Goal: Feedback & Contribution: Contribute content

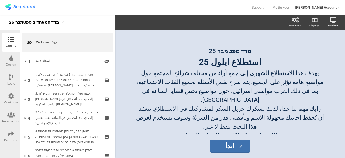
click at [28, 7] on img at bounding box center [20, 7] width 30 height 7
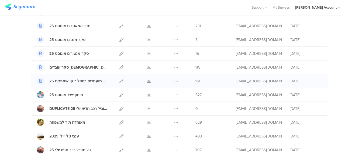
scroll to position [81, 0]
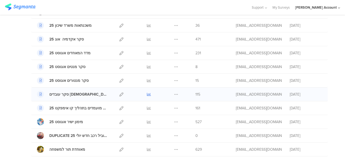
click at [147, 94] on icon at bounding box center [149, 94] width 4 height 4
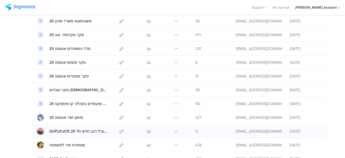
scroll to position [135, 0]
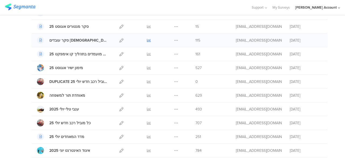
click at [147, 39] on icon at bounding box center [149, 40] width 4 height 4
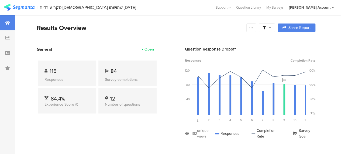
click at [271, 28] on icon at bounding box center [270, 28] width 2 height 4
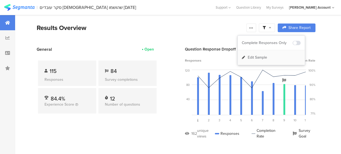
click at [266, 52] on div "Edit Sample" at bounding box center [271, 57] width 67 height 15
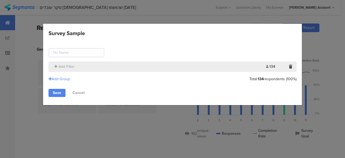
click at [139, 15] on div "Survey Sample Add Filter 134 Limit: Add Group Total: 134 respondents (100%) Sav…" at bounding box center [172, 79] width 345 height 158
click at [79, 91] on link "Cancel" at bounding box center [78, 93] width 21 height 8
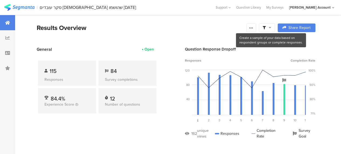
click at [271, 26] on icon at bounding box center [270, 28] width 2 height 4
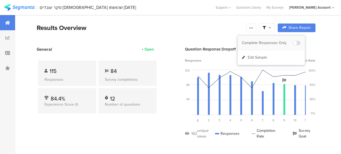
click at [270, 41] on div "Complete Responses Only" at bounding box center [267, 42] width 51 height 5
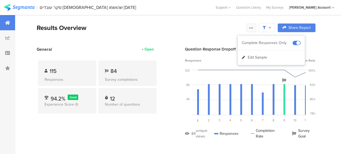
click at [254, 26] on icon at bounding box center [251, 28] width 4 height 4
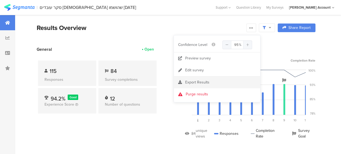
click at [187, 82] on span "Export Results" at bounding box center [197, 82] width 24 height 6
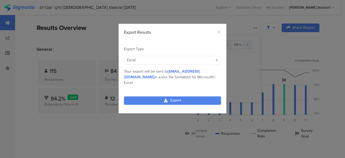
click at [134, 60] on span "Excel" at bounding box center [131, 60] width 9 height 6
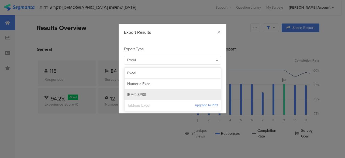
click at [133, 95] on span "IBM© SPSS" at bounding box center [136, 94] width 19 height 5
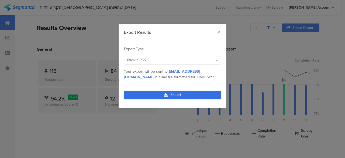
click at [149, 93] on link "Export" at bounding box center [172, 95] width 97 height 8
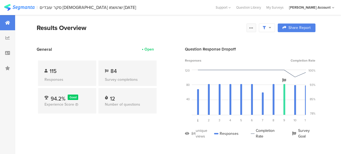
click at [254, 28] on icon at bounding box center [251, 28] width 4 height 4
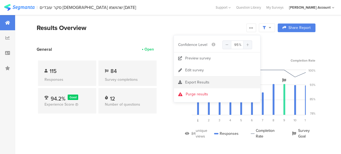
click at [194, 82] on span "Export Results" at bounding box center [197, 82] width 24 height 6
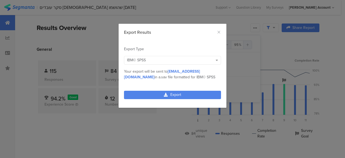
click at [137, 59] on span "IBM© SPSS" at bounding box center [136, 60] width 19 height 6
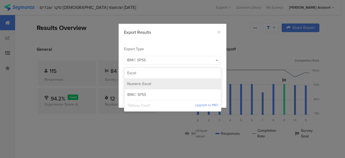
click at [142, 84] on span "Numeric Excel" at bounding box center [139, 83] width 24 height 5
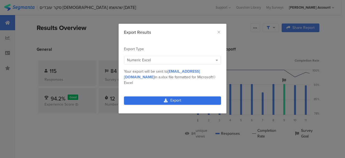
click at [177, 96] on link "Export" at bounding box center [172, 100] width 97 height 8
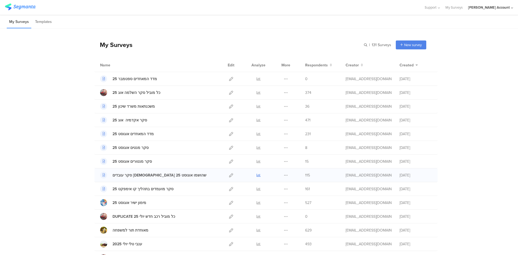
click at [257, 176] on icon at bounding box center [259, 175] width 4 height 4
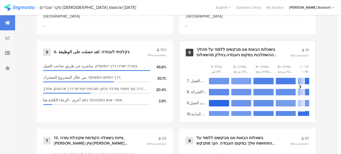
scroll to position [432, 0]
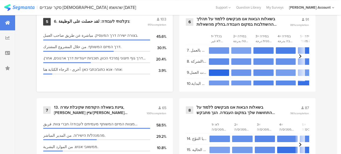
click at [83, 24] on div "6. נקלטתי לעבודה: لقد حصلت على الوظيفة:" at bounding box center [92, 21] width 76 height 5
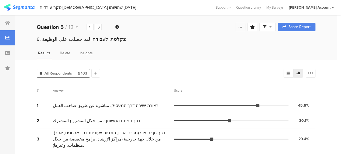
click at [246, 26] on div at bounding box center [241, 27] width 10 height 9
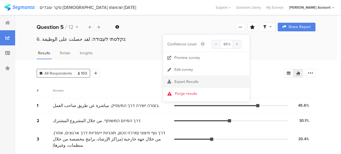
click at [182, 80] on span "Export Results" at bounding box center [187, 82] width 24 height 6
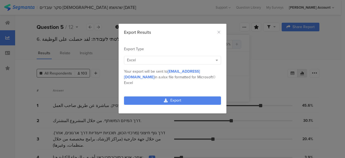
click at [157, 60] on div "Excel" at bounding box center [170, 60] width 86 height 6
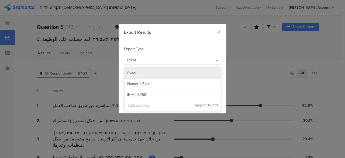
click at [138, 73] on div "Excel" at bounding box center [172, 72] width 91 height 5
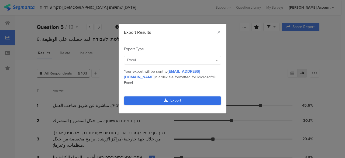
click at [174, 96] on link "Export" at bounding box center [172, 100] width 97 height 8
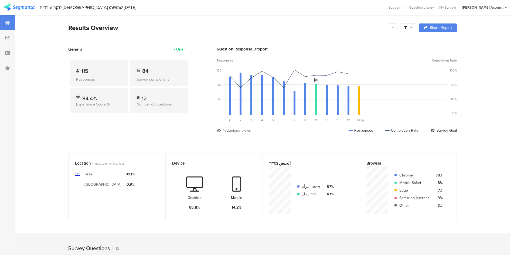
click at [412, 30] on div at bounding box center [408, 27] width 16 height 9
click at [413, 42] on div "Complete Responses Only" at bounding box center [406, 42] width 51 height 5
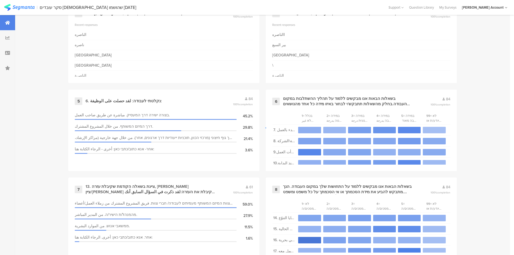
scroll to position [405, 0]
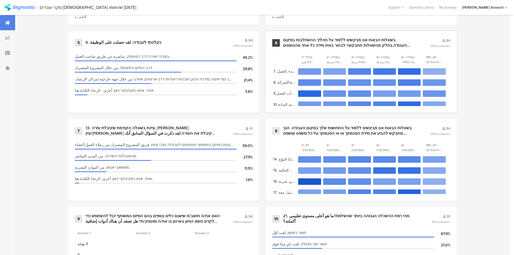
click at [308, 39] on div "בשאלות הבאות אנו מבקשים ללמוד על תהליך ההשתלבות במקום העבודה.בחלק מהשאלות תתבקש…" at bounding box center [350, 43] width 134 height 11
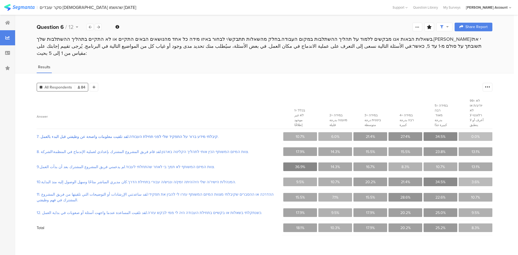
click at [73, 134] on span "7. קיבלתי מידע ברור על התפקיד שלי לפני תחילת העבודה.لقد تلقيت معلومات واضحة عن …" at bounding box center [159, 137] width 245 height 6
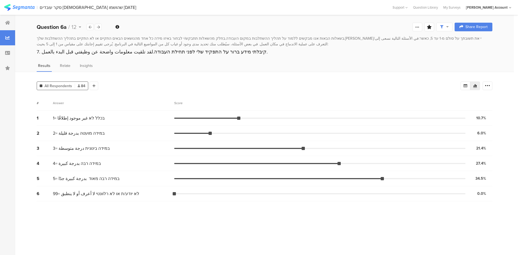
click at [57, 192] on span "99= לא יודע/ת או לא רלוונטי لا أعرف أو لا ينطبق" at bounding box center [96, 193] width 86 height 6
click at [73, 206] on section "# Answer Score 1 1= בכלל לא غير موجود إطلاقًا 10.7% 9 votes 2 2= במידה מועטה بد…" at bounding box center [265, 173] width 456 height 155
click at [77, 194] on span "99= לא יודע/ת או לא רלוונטי لا أعرف أو لا ينطبق" at bounding box center [96, 193] width 86 height 6
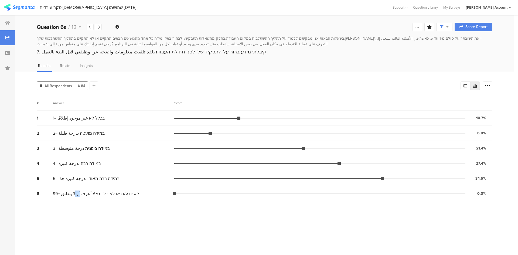
click at [77, 194] on span "99= לא יודע/ת או לא רלוונטי لا أعرف أو لا ينطبق" at bounding box center [96, 193] width 86 height 6
click at [54, 193] on span "99= לא יודע/ת או לא רלוונטי لا أعرف أو لا ينطبق" at bounding box center [96, 193] width 86 height 6
click at [72, 203] on section "# Answer Score 1 1= בכלל לא غير موجود إطلاقًا 10.7% 9 votes 2 2= במידה מועטה بد…" at bounding box center [265, 173] width 456 height 155
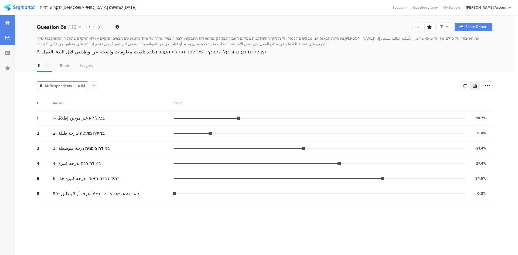
click at [7, 25] on div at bounding box center [7, 22] width 15 height 15
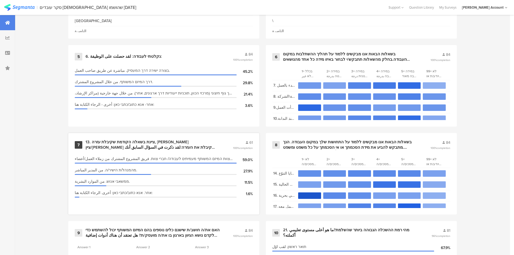
scroll to position [405, 0]
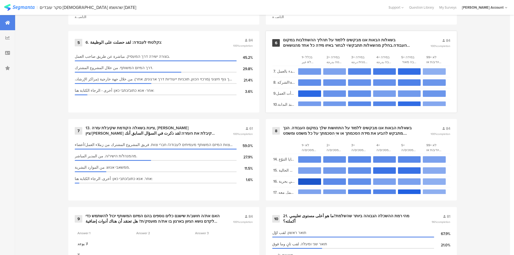
click at [294, 38] on div "בשאלות הבאות אנו מבקשים ללמוד על תהליך ההשתלבות במקום העבודה.בחלק מהשאלות תתבקש…" at bounding box center [350, 43] width 134 height 11
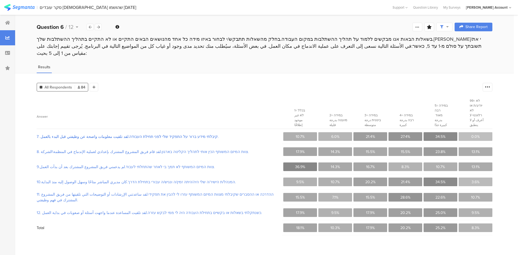
click at [91, 134] on span "7. קיבלתי מידע ברור על התפקיד שלי לפני תחילת העבודה.لقد تلقيت معلومات واضحة عن …" at bounding box center [159, 137] width 245 height 6
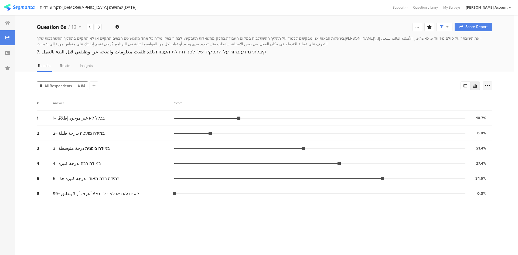
click at [491, 86] on div at bounding box center [488, 85] width 10 height 9
click at [482, 112] on span at bounding box center [484, 112] width 8 height 4
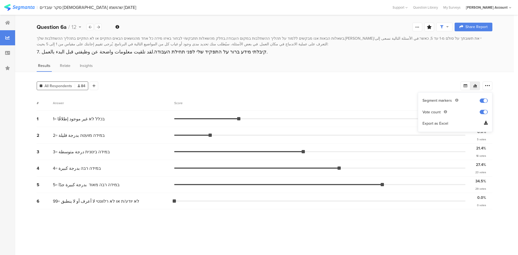
click at [503, 150] on div "All Respondents 84 Add Segment # Answer Score 1 1= בכלל לא غير موجود إطلاقًا 10…" at bounding box center [264, 163] width 499 height 183
click at [482, 123] on div "9 votes" at bounding box center [481, 123] width 9 height 4
click at [506, 152] on div "All Respondents 84 Add Segment # Answer Score 1 1= בכלל לא غير موجود إطلاقًا 10…" at bounding box center [264, 163] width 499 height 183
click at [482, 170] on div "23 votes" at bounding box center [480, 172] width 11 height 4
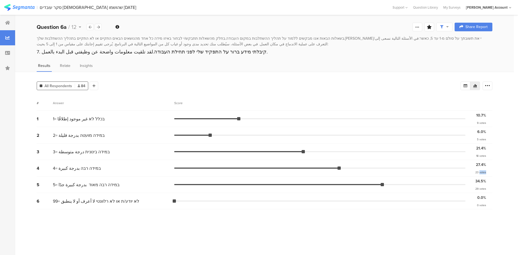
click at [482, 170] on div "23 votes" at bounding box center [480, 172] width 11 height 4
click at [482, 187] on div "29 votes" at bounding box center [480, 189] width 11 height 4
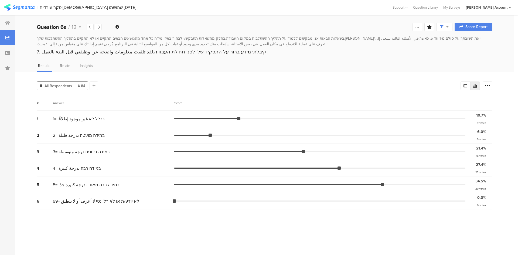
click at [482, 203] on div "0 votes" at bounding box center [481, 205] width 9 height 4
click at [87, 217] on section "# Answer Score 1 1= בכלל לא غير موجود إطلاقًا 10.7% 9 votes 2 2= במידה מועטה بد…" at bounding box center [265, 173] width 456 height 155
click at [451, 27] on div at bounding box center [444, 27] width 16 height 9
click at [469, 43] on span at bounding box center [470, 42] width 8 height 4
click at [5, 23] on icon at bounding box center [7, 23] width 5 height 4
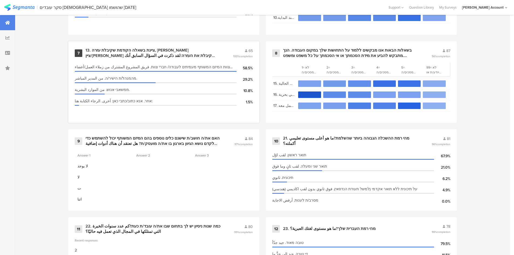
scroll to position [428, 0]
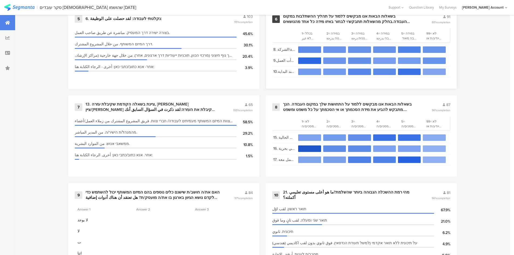
click at [316, 16] on div "בשאלות הבאות אנו מבקשים ללמוד על תהליך ההשתלבות במקום העבודה.בחלק מהשאלות תתבקש…" at bounding box center [350, 19] width 135 height 11
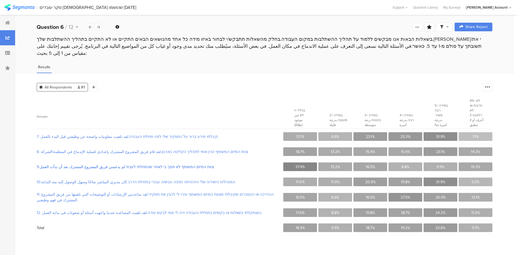
click at [80, 164] on span "9.צוות המיזם המשותף לא תמך בי לאחר שהתחלתי לעבוד.لم يدعمني فريق المشروع المشترك…" at bounding box center [159, 167] width 245 height 6
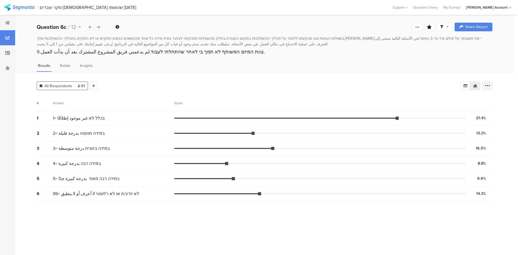
click at [490, 84] on icon at bounding box center [487, 85] width 5 height 5
click at [484, 124] on span at bounding box center [484, 123] width 8 height 4
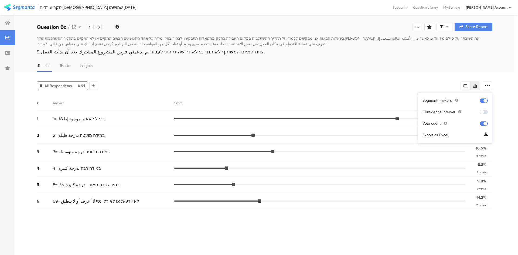
click at [412, 51] on div "9.צוות המיזם המשותף לא תמך בי לאחר שהתחלתי לעבוד.لم يدعمني فريق المشروع المشترك…" at bounding box center [265, 51] width 456 height 7
click at [129, 205] on section "# Answer Score 1 1= בכלל לא غير موجود إطلاقًا 37.4% 34 votes 2 2= במידה מועטה ب…" at bounding box center [265, 173] width 456 height 155
click at [109, 182] on span "5= במידה רבה מאוד بدرجة كبيرة جدًا" at bounding box center [86, 185] width 67 height 6
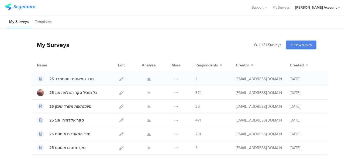
click at [147, 79] on icon at bounding box center [149, 79] width 4 height 4
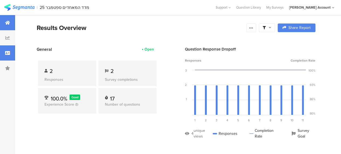
click at [8, 52] on icon at bounding box center [7, 53] width 5 height 4
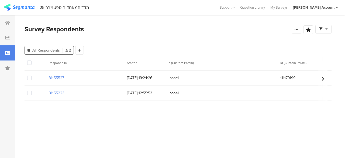
click at [29, 93] on span at bounding box center [29, 93] width 4 height 4
click at [32, 91] on input "checkbox" at bounding box center [32, 91] width 0 height 0
click at [93, 64] on span "Delete" at bounding box center [92, 63] width 11 height 4
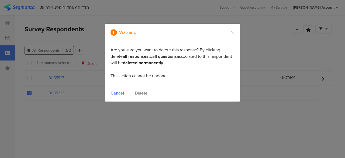
click at [139, 92] on div "Delete" at bounding box center [141, 93] width 13 height 6
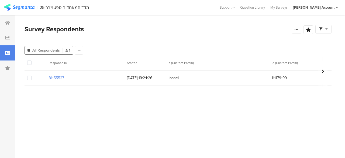
click at [252, 87] on div "Response ID Started c (Custom Param) id (Custom Param) i.project (Custom Param)…" at bounding box center [178, 73] width 307 height 36
click at [5, 20] on div at bounding box center [7, 22] width 15 height 15
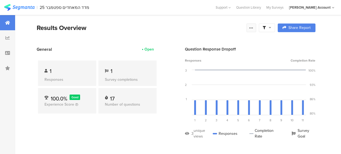
click at [254, 29] on icon at bounding box center [251, 28] width 4 height 4
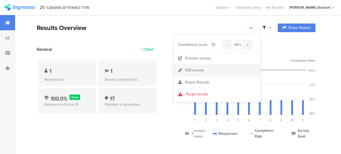
click at [193, 71] on div "Edit survey" at bounding box center [194, 69] width 19 height 5
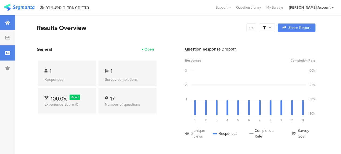
click at [5, 54] on icon at bounding box center [7, 53] width 5 height 4
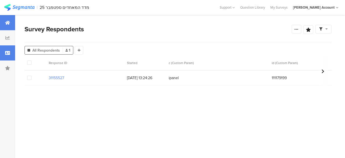
click at [6, 18] on div at bounding box center [7, 22] width 15 height 15
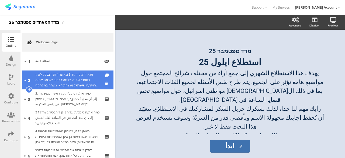
click at [77, 79] on div "1. אנא דרג מ-1 עד 5 (כאשר 1 זה ״בכלל לא בטוח״ ו-5 זה ״לגמרי בטוח״) כמה את/ה מרג…" at bounding box center [67, 80] width 64 height 16
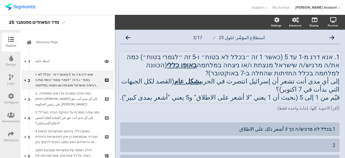
click at [185, 77] on p "1. אנא דרג מ-1 עד 5 (כאשר 1 זה ״בכלל לא בטוח״ ו-5 זה ״לגמרי בטוח״) כמה את/ה מרג…" at bounding box center [230, 65] width 220 height 24
click at [301, 72] on p "1. אנא דרג מ-1 עד 5 (כאשר 1 זה ״בכלל לא בטוח״ ו-5 זה ״לגמרי בטוח״) כמה את/ה מרג…" at bounding box center [230, 65] width 220 height 24
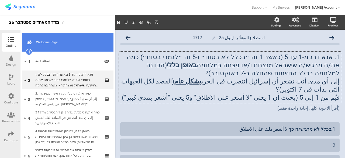
click at [61, 48] on link "Welcome Page" at bounding box center [68, 42] width 92 height 19
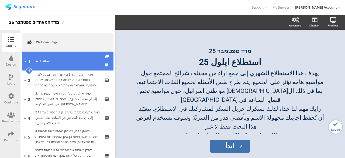
click at [67, 59] on div "اسئلة عامة" at bounding box center [67, 60] width 64 height 5
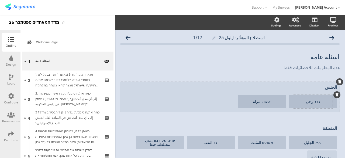
click at [315, 102] on textarea "גבר رجل" at bounding box center [313, 102] width 40 height 4
type textarea "رجل"
click at [265, 101] on textarea "אישה امرأة" at bounding box center [262, 102] width 40 height 4
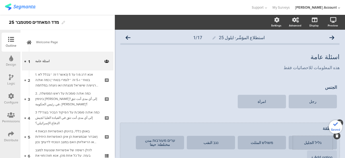
type textarea "امرأة"
click at [314, 142] on textarea "גליל الجليل" at bounding box center [313, 143] width 40 height 4
type textarea "الجليل"
click at [268, 143] on textarea "משולש المثلث" at bounding box center [262, 143] width 40 height 4
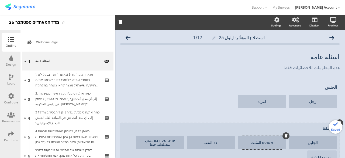
click at [268, 143] on textarea "משולש المثلث" at bounding box center [262, 143] width 40 height 4
type textarea "المثلث"
click at [216, 143] on textarea "נגב النقب" at bounding box center [211, 143] width 40 height 4
type textarea "النقب"
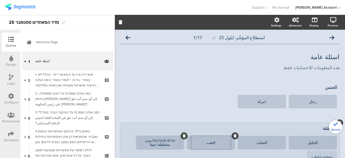
click at [176, 139] on textarea "ערים מעורבות مدن مختلطة: حيفا عكا الرملة اللد يافا" at bounding box center [160, 142] width 40 height 8
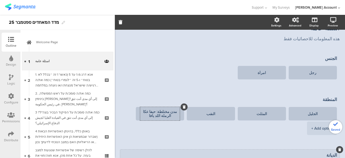
scroll to position [81, 0]
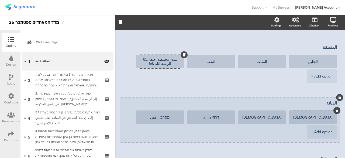
type textarea "مدن مختلطة: حيفا عكا الرملة اللد يافا"
click at [315, 117] on textarea "מוסלמי مسلم" at bounding box center [313, 117] width 40 height 4
type textarea "[DEMOGRAPHIC_DATA]"
click at [265, 118] on textarea "נוצרי مسيحي" at bounding box center [262, 117] width 40 height 4
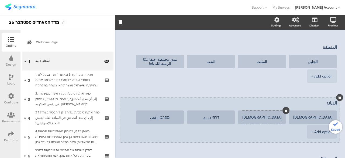
click at [265, 118] on textarea "נוצרי مسيحي" at bounding box center [262, 117] width 40 height 4
type textarea "[DEMOGRAPHIC_DATA]"
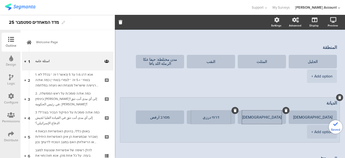
click at [217, 117] on textarea "דרוזי درزي" at bounding box center [211, 117] width 40 height 4
type textarea "درزي"
click at [169, 118] on textarea "מסרב ارفض" at bounding box center [160, 117] width 40 height 4
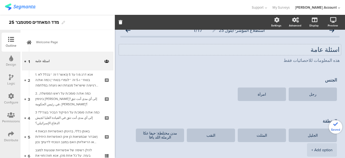
scroll to position [0, 0]
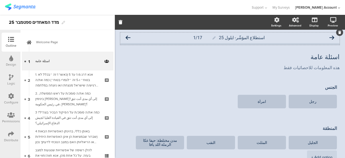
type textarea "ارفض"
click at [128, 39] on icon at bounding box center [128, 37] width 5 height 5
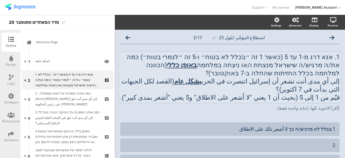
click at [301, 69] on p "1. אנא דרג מ-1 עד 5 (כאשר 1 זה ״בכלל לא בטוח״ ו-5 זה ״לגמרי בטוח״) כמה את/ה מרג…" at bounding box center [230, 65] width 220 height 24
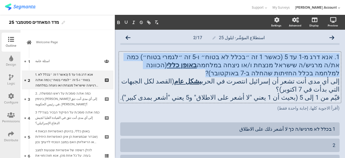
drag, startPoint x: 307, startPoint y: 74, endPoint x: 336, endPoint y: 56, distance: 34.1
click at [336, 56] on p "1. אנא דרג מ-1 עד 5 (כאשר 1 זה ״בכלל לא בטוח״ ו-5 זה ״לגמרי בטוח״) כמה את/ה מרג…" at bounding box center [230, 65] width 220 height 24
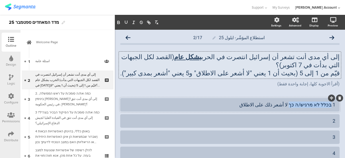
drag, startPoint x: 292, startPoint y: 106, endPoint x: 328, endPoint y: 103, distance: 35.2
click at [328, 103] on div "1 בכלל לא מרגיש/ה כך لا أشعر ذلك على الاطلاق" at bounding box center [230, 104] width 211 height 6
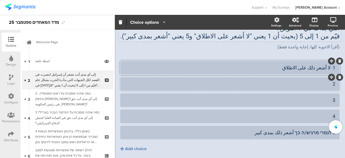
scroll to position [56, 0]
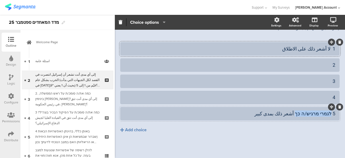
drag, startPoint x: 297, startPoint y: 116, endPoint x: 328, endPoint y: 113, distance: 30.9
click at [328, 113] on div "5 לגמרי מרגיש/ה כך أشعر ذلك بمدى كبير" at bounding box center [230, 113] width 211 height 6
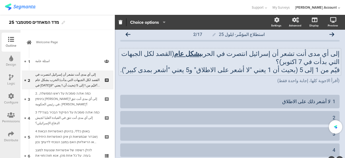
scroll to position [0, 0]
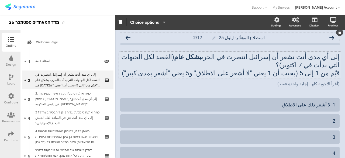
click at [128, 36] on icon at bounding box center [128, 37] width 5 height 5
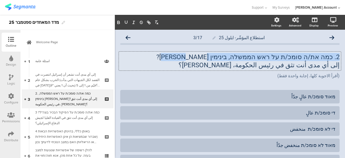
drag, startPoint x: 210, startPoint y: 57, endPoint x: 336, endPoint y: 58, distance: 126.5
click at [336, 58] on div "2. כמה את/ה סומכ/ת על ראש הממשלה, בינימין נתניהו? إلى أي مدى أنت تثق في رئيس ال…" at bounding box center [230, 61] width 222 height 19
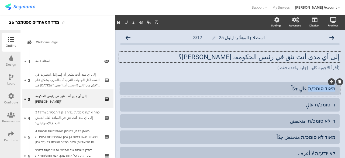
drag, startPoint x: 309, startPoint y: 90, endPoint x: 335, endPoint y: 89, distance: 26.2
click at [335, 89] on div "מאוד סומכ/ת عالٍ جدّاً" at bounding box center [230, 88] width 220 height 13
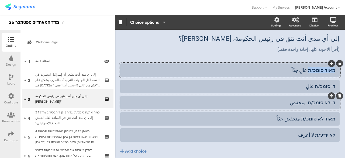
scroll to position [27, 0]
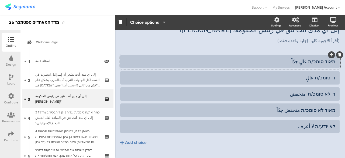
click at [237, 64] on div "מאוד סומכ/ת عالٍ جدّاً" at bounding box center [230, 61] width 211 height 6
click at [305, 61] on div "מאוד סומכ/ת عالٍ جدّاً" at bounding box center [230, 61] width 211 height 6
click at [307, 62] on div "מאוד סומכ/ת أثق جدّاً" at bounding box center [230, 61] width 211 height 6
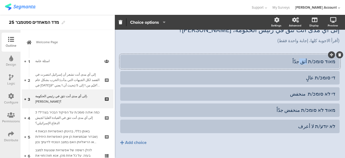
copy div "أثق"
click at [310, 78] on div "די סומכ/ת عالٍ" at bounding box center [230, 77] width 211 height 6
paste div
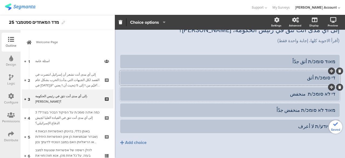
click at [304, 96] on div "די לא סומכ/ת منخفض" at bounding box center [230, 94] width 211 height 6
drag, startPoint x: 308, startPoint y: 94, endPoint x: 296, endPoint y: 96, distance: 12.5
click at [296, 96] on div "די לא סומכ/ת لا أثق" at bounding box center [230, 94] width 211 height 6
copy div "لا أثق"
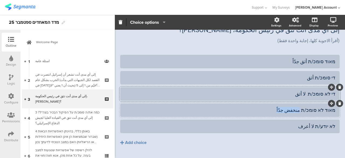
drag, startPoint x: 302, startPoint y: 110, endPoint x: 264, endPoint y: 113, distance: 38.1
click at [264, 113] on div "מאוד לא סומכ/ת منخفض جدّاً" at bounding box center [230, 110] width 211 height 6
paste div
drag, startPoint x: 314, startPoint y: 127, endPoint x: 333, endPoint y: 126, distance: 19.5
click at [333, 126] on div "לא יודע/ת لا أعرف" at bounding box center [230, 126] width 220 height 13
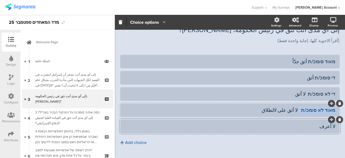
drag, startPoint x: 301, startPoint y: 111, endPoint x: 333, endPoint y: 108, distance: 31.6
click at [333, 108] on div "מאוד לא סומכ/ת لا أثق على لالطلاق" at bounding box center [230, 109] width 220 height 13
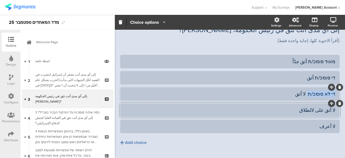
drag, startPoint x: 307, startPoint y: 94, endPoint x: 333, endPoint y: 93, distance: 25.4
click at [333, 93] on div "די לא סומכ/ת لا أثق" at bounding box center [230, 93] width 220 height 13
drag, startPoint x: 315, startPoint y: 78, endPoint x: 331, endPoint y: 77, distance: 16.8
click at [331, 77] on div "די סומכ/ת أثق" at bounding box center [230, 77] width 220 height 13
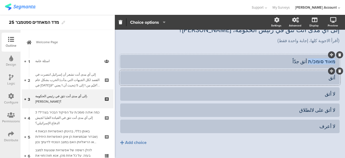
drag, startPoint x: 310, startPoint y: 62, endPoint x: 333, endPoint y: 62, distance: 23.5
click at [333, 62] on div "מאוד סומכ/ת أثق جدّاً" at bounding box center [230, 61] width 220 height 13
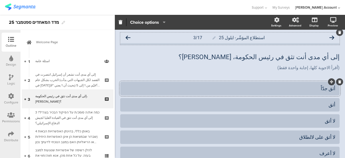
click at [129, 36] on icon at bounding box center [128, 37] width 5 height 5
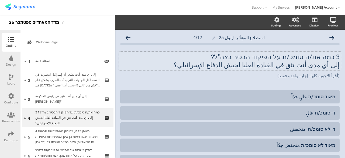
click at [229, 56] on div "3 כמה את/ה סומכ/ת על הפיקוד הבכיר בצה"ל? إلى أي مدى أنت تثق في القيادة العليا ل…" at bounding box center [230, 61] width 222 height 19
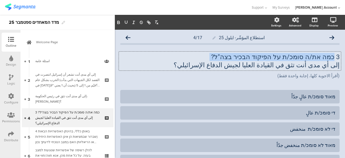
drag, startPoint x: 229, startPoint y: 56, endPoint x: 331, endPoint y: 56, distance: 101.5
click at [331, 56] on p "3 כמה את/ה סומכ/ת על הפיקוד הבכיר בצה"ל?" at bounding box center [230, 57] width 220 height 8
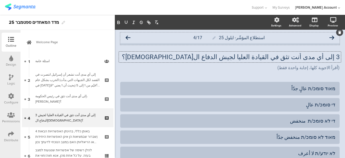
click at [330, 35] on icon at bounding box center [332, 37] width 5 height 5
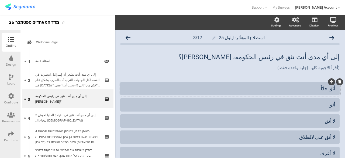
click at [329, 90] on div "أثق جدّاً" at bounding box center [230, 88] width 211 height 6
copy div "أثق جدّاً"
click at [128, 38] on icon at bounding box center [128, 37] width 5 height 5
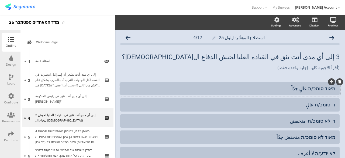
click at [288, 87] on div "מאוד סומכ/ת عالٍ جدّاً" at bounding box center [230, 88] width 211 height 6
click at [330, 36] on icon at bounding box center [332, 37] width 5 height 5
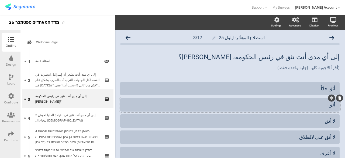
click at [331, 105] on div "أثق" at bounding box center [230, 104] width 211 height 6
copy div "أثق"
click at [128, 36] on icon at bounding box center [128, 37] width 5 height 5
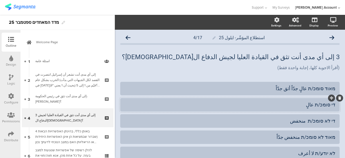
click at [309, 105] on div "די סומכ/ת عالٍ" at bounding box center [230, 104] width 211 height 6
paste div
click at [330, 36] on icon at bounding box center [332, 37] width 5 height 5
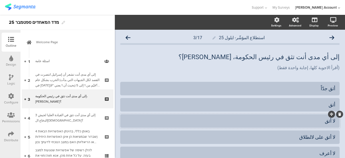
click at [328, 121] on div "لا أثق" at bounding box center [230, 121] width 211 height 6
click at [328, 120] on div "لا أثق" at bounding box center [230, 121] width 211 height 6
copy div "لا أثق"
click at [128, 37] on icon at bounding box center [128, 37] width 5 height 5
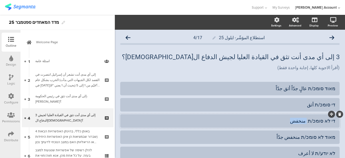
drag, startPoint x: 292, startPoint y: 123, endPoint x: 308, endPoint y: 122, distance: 15.4
click at [308, 122] on div "די לא סומכ/ת منخفض" at bounding box center [230, 121] width 211 height 6
paste div
click at [330, 36] on icon at bounding box center [332, 37] width 5 height 5
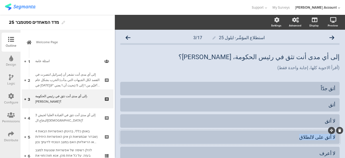
drag, startPoint x: 298, startPoint y: 136, endPoint x: 332, endPoint y: 135, distance: 33.5
click at [332, 135] on div "لا أثق على لالطلاق" at bounding box center [230, 136] width 220 height 13
copy div "لا أثق على لالطلاق"
click at [130, 36] on icon at bounding box center [128, 37] width 5 height 5
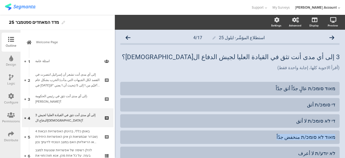
drag, startPoint x: 280, startPoint y: 136, endPoint x: 336, endPoint y: 138, distance: 56.2
click at [336, 138] on div "استطلاع المؤشّر- ايلول 25 4/17 3 إلى أي مدى أنت تثق في القيادة العليا لجيش الدف…" at bounding box center [230, 114] width 230 height 168
paste div
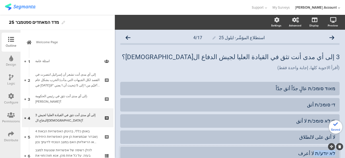
drag, startPoint x: 313, startPoint y: 155, endPoint x: 332, endPoint y: 152, distance: 19.0
click at [332, 152] on div "לא יודע/ת لا أعرف" at bounding box center [230, 153] width 220 height 13
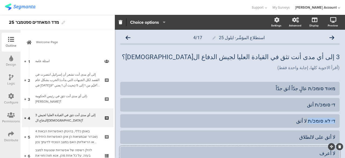
drag, startPoint x: 308, startPoint y: 120, endPoint x: 337, endPoint y: 122, distance: 29.0
click at [337, 122] on div "استطلاع المؤشّر- ايلول 25 4/17 3 إلى أي مدى أنت تثق في القيادة العليا لجيش الدف…" at bounding box center [230, 114] width 230 height 168
drag, startPoint x: 314, startPoint y: 105, endPoint x: 332, endPoint y: 104, distance: 17.5
click at [332, 104] on div "די סומכ/ת أثق" at bounding box center [230, 104] width 220 height 13
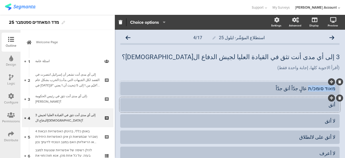
drag, startPoint x: 309, startPoint y: 89, endPoint x: 330, endPoint y: 91, distance: 21.1
click at [330, 91] on div "מאוד סומכ/ת عالٍ جدّاً أثق جدّاً" at bounding box center [230, 88] width 211 height 6
click at [127, 37] on icon at bounding box center [128, 37] width 5 height 5
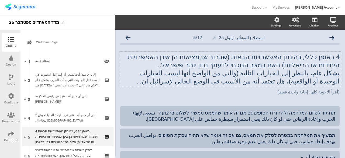
click at [173, 67] on div "4 באופן כללי, בהינתן האפשרויות הבאות (שברור שבמציאות הן אינן האפשרויות היחידות …" at bounding box center [230, 69] width 222 height 35
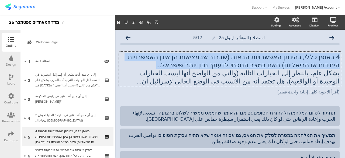
drag, startPoint x: 196, startPoint y: 69, endPoint x: 337, endPoint y: 59, distance: 141.7
click at [337, 59] on div "استطلاع المؤشّر- ايلول 25 5/17 4 באופן כללי, בהינתן האפשרויות הבאות (שברור שבמצ…" at bounding box center [230, 116] width 230 height 172
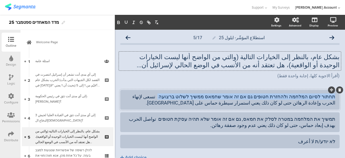
drag, startPoint x: 188, startPoint y: 97, endPoint x: 331, endPoint y: 95, distance: 143.0
click at [331, 95] on div "תחתור לסיום המלחמה ולהחזרת חטופים גם אם זה אומר שחמאס ממשיך לשלוט ברצועה تسعى ل…" at bounding box center [230, 100] width 220 height 20
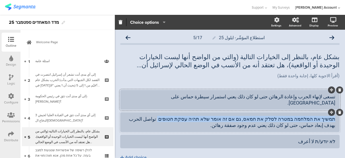
drag, startPoint x: 191, startPoint y: 114, endPoint x: 332, endPoint y: 112, distance: 141.1
click at [332, 112] on div "תמשיך את המלחמה במטרה לסלק את חמאס, גם אם זה אומר שלא תהיה עסקת חטופים تواصل ال…" at bounding box center [230, 122] width 220 height 20
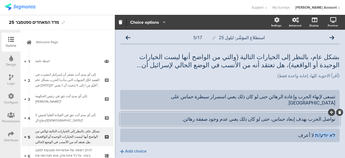
drag, startPoint x: 314, startPoint y: 130, endPoint x: 336, endPoint y: 130, distance: 22.7
click at [336, 130] on div "استطلاع المؤشّر- ايلول 25 5/17 بشكل عام، بالنظر إلى الخيارات التالية (والتي من …" at bounding box center [230, 105] width 230 height 150
click at [129, 38] on icon at bounding box center [128, 37] width 5 height 5
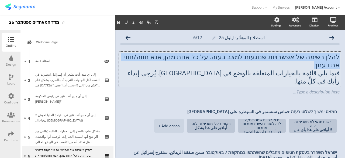
drag, startPoint x: 138, startPoint y: 57, endPoint x: 336, endPoint y: 57, distance: 198.3
click at [336, 57] on div "להלן רשימה של אפשרויות שנוגעות למצב בעזה. על כל אחת מהן, אנא חווה/חווי את דעתך …" at bounding box center [230, 69] width 222 height 35
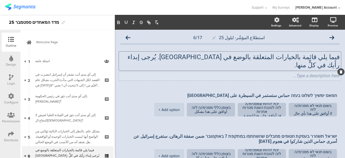
click at [340, 70] on icon at bounding box center [341, 71] width 3 height 3
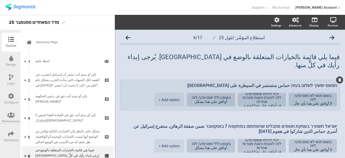
drag, startPoint x: 292, startPoint y: 77, endPoint x: 335, endPoint y: 77, distance: 42.9
click at [335, 80] on div "חמאס ימשיך לשלוט בעזה حماس ستستمر في السيطرة على غزة בשום תנאי לא מסכימ/ה לזה ل…" at bounding box center [230, 95] width 220 height 30
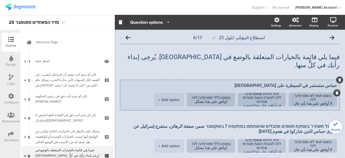
type textarea "حماس ستستمر في السيطرة على [GEOGRAPHIC_DATA]"
drag, startPoint x: 292, startPoint y: 88, endPoint x: 328, endPoint y: 88, distance: 35.9
click at [328, 94] on textarea "בשום תנאי לא מסכימ/ה לזה لا أوافق على هذا بأي حال من الأحوال." at bounding box center [313, 100] width 40 height 12
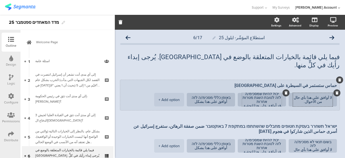
type textarea "لا أوافق على هذا بأي حال من الأحوال."
drag, startPoint x: 243, startPoint y: 91, endPoint x: 277, endPoint y: 83, distance: 34.0
click at [277, 83] on div "حماس ستستمر في السيطرة على غزة لا أوافق على هذا بأي حال من الأحوال. יכול להיות …" at bounding box center [230, 95] width 220 height 30
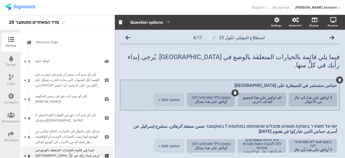
type textarea "יقد أوافق على هذا لتحقيق أهداف أخرى."
drag, startPoint x: 229, startPoint y: 89, endPoint x: 195, endPoint y: 89, distance: 33.5
click at [195, 96] on textarea "באופן כללי מסכימ/ה לזה أوافق على هذا بشكل عام." at bounding box center [211, 100] width 40 height 8
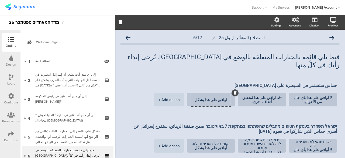
type textarea "أوافق على هذا بشكل عام."
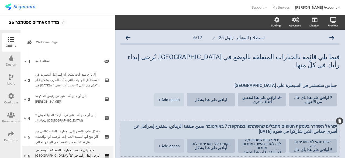
drag, startPoint x: 223, startPoint y: 119, endPoint x: 334, endPoint y: 117, distance: 110.9
click at [334, 121] on div "ישראל תשחרר בעסקת חטופים מחבלים שהשתתפו במתקפת 7 באוקטובר ضمن صفقة الرهائن، ستف…" at bounding box center [230, 138] width 220 height 35
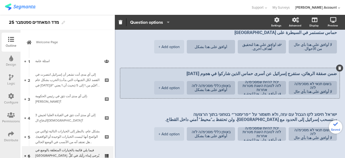
scroll to position [81, 0]
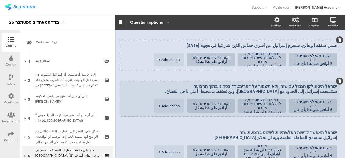
type textarea "ضمن صفقة الرهائن، ستفرج إسرائيل عن أسرى حماس الذين شاركوا في هجوم [DATE]"
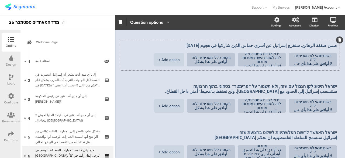
drag, startPoint x: 209, startPoint y: 79, endPoint x: 337, endPoint y: 78, distance: 128.7
click at [337, 78] on div "استطلاع المؤشّر- ايلول 25 6/17 فيما يلي قائمة بالخيارات المتعلقة بالوضع في غزة.…" at bounding box center [230, 100] width 230 height 303
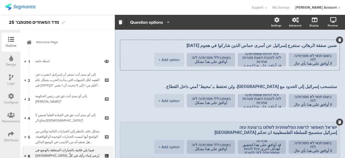
type textarea "ستنسحب إسرائيل إلى الحدود مع [GEOGRAPHIC_DATA]، ولن تحتفظ بـ"محيط" أمني داخل ال…"
click at [251, 125] on textarea "ישראל תאפשר לרשות הפלשתינית לשלוט ברצועת עזה إسرائيل ستسمح للسلطة الفلسطينية ان…" at bounding box center [230, 130] width 214 height 11
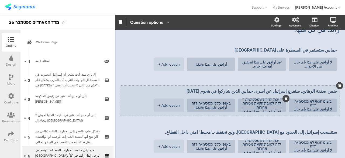
scroll to position [27, 0]
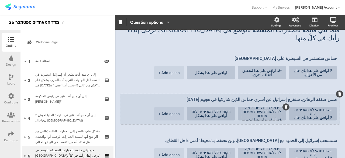
type textarea "إسرائيل ستسمح للسلطة الفلسطينية ان تحكم [GEOGRAPHIC_DATA]"
drag, startPoint x: 243, startPoint y: 103, endPoint x: 281, endPoint y: 97, distance: 38.5
click at [281, 107] on div "יכול להיות שמסכימ/ה לזה לטובת השגת מטרות אחרות قد أوافق على هذا لتحقيق أهداف أخ…" at bounding box center [262, 113] width 40 height 13
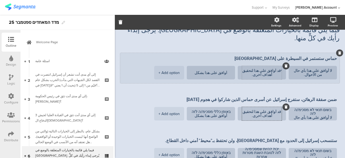
type textarea "قد أوافق على هذا لتحقيق أهداف أخرى."
click at [278, 69] on textarea "יقد أوافق على هذا لتحقيق أهداف أخرى." at bounding box center [262, 73] width 40 height 8
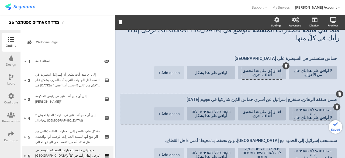
type textarea "قد أوافق على هذا لتحقيق أهداف أخرى."
click at [306, 108] on textarea "בשום תנאי לא מסכימ/ה לזה لا أوافق على هذا بأي حال من الأحوال." at bounding box center [313, 114] width 40 height 12
type textarea "لا أوافق على هذا بأي حال من الأحوال."
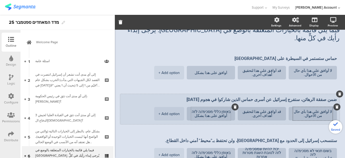
click at [226, 110] on textarea "באופן כללי מסכימ/ה לזה أوافق على هذا بشكل عام." at bounding box center [211, 114] width 40 height 8
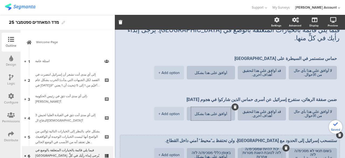
type textarea "أوافق على هذا بشكل عام."
drag, startPoint x: 278, startPoint y: 140, endPoint x: 241, endPoint y: 145, distance: 36.9
click at [241, 148] on li "יכול להיות שמסכימ/ה לזה לטובת השגת מטרות אחרות قد أوافق على هذا لتحقيق أهداف أخ…" at bounding box center [262, 154] width 48 height 13
type textarea "قد أوافق على هذا لتحقيق أهداف أخرى."
drag, startPoint x: 291, startPoint y: 143, endPoint x: 327, endPoint y: 142, distance: 35.6
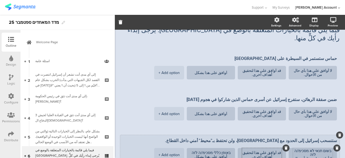
click at [327, 149] on textarea "בשום תנאי לא מסכימ/ה לזה لا أوافق على هذا بأي حال من الأحوال." at bounding box center [313, 155] width 40 height 12
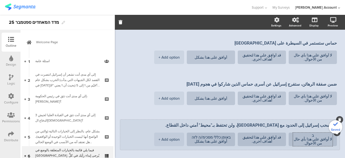
scroll to position [54, 0]
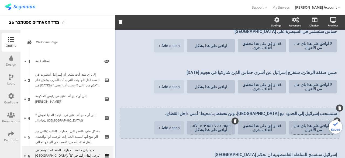
type textarea "لا أوافق على هذا بأي حال من الأحوال."
click at [222, 124] on textarea "באופן כללי מסכימ/ה לזה أوافق على هذا بشكل عام." at bounding box center [211, 128] width 40 height 8
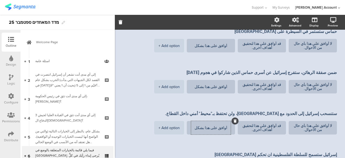
type textarea "أوافق على هذا بشكل عام."
click at [227, 135] on span "حماس ستستمر في السيطرة على غزة لا أوافق على هذا بأي حال من الأحوال. قد أوافق عل…" at bounding box center [230, 131] width 220 height 210
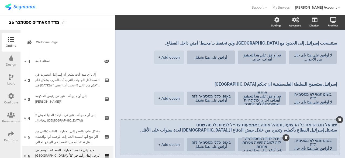
scroll to position [135, 0]
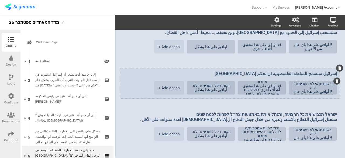
click at [309, 82] on textarea "בשום תנאי לא מסכימ/ה לזה لا أوافق على هذا بأي حال من الأحوال." at bounding box center [313, 88] width 40 height 12
type textarea "لا أوافق على هذا بأي حال من الأحوال."
drag, startPoint x: 271, startPoint y: 77, endPoint x: 252, endPoint y: 86, distance: 21.3
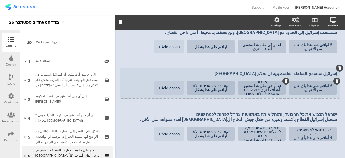
click at [252, 86] on textarea "יכול להיות שמסכימ/ה לזה לטובת השגת מטרות אחרות قد أوافق على هذا لتحقيق أهداف أخ…" at bounding box center [262, 88] width 40 height 32
drag, startPoint x: 280, startPoint y: 83, endPoint x: 243, endPoint y: 85, distance: 37.0
click at [243, 85] on textarea "יכול להיות שמסכימ/ה לזה לטובת השגת מטרות אחרות قد أوافق على هذا لتحقيق أهداف أخ…" at bounding box center [262, 88] width 40 height 24
drag, startPoint x: 270, startPoint y: 84, endPoint x: 252, endPoint y: 84, distance: 18.1
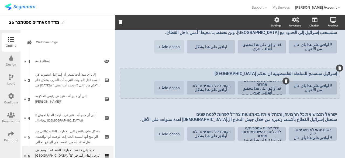
click at [252, 84] on textarea "יכול להיות שמסכימ/ה לזה לטובת השגת מטרות אחרות قد أوافق على هذا لتحقيق أهداف أخ…" at bounding box center [262, 84] width 40 height 20
click at [260, 75] on textarea "יכול להיות שמסכימ/ה לזה לטובת השגת מטרות אחרות قد أوافق على هذا لتحقيق أهداف أخ…" at bounding box center [262, 85] width 40 height 20
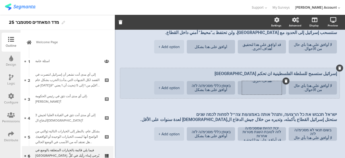
scroll to position [0, 0]
type textarea "قد أوافق على هذا لتحقيق أهداف أخرى."
drag, startPoint x: 229, startPoint y: 79, endPoint x: 195, endPoint y: 77, distance: 33.7
click at [195, 84] on textarea "באופן כללי מסכימ/ה לזה أوافق على هذا بشكل عام." at bounding box center [211, 88] width 40 height 8
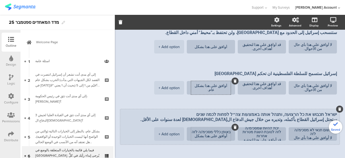
type textarea "أوافق على هذا بشكل عام."
drag, startPoint x: 228, startPoint y: 125, endPoint x: 196, endPoint y: 123, distance: 31.3
click at [196, 130] on textarea "أوافق على هذا بشكل عام." at bounding box center [211, 134] width 40 height 8
type textarea "أوافق على هذا بشكل عام."
drag, startPoint x: 278, startPoint y: 120, endPoint x: 243, endPoint y: 122, distance: 35.4
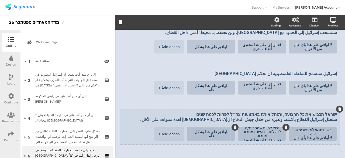
click at [243, 126] on textarea "יכול להיות שמסכימ/ה לזה לטובת השגת מטרות אחרות قد أوافق على هذا لتحقيق أهداف أخ…" at bounding box center [262, 134] width 40 height 16
type textarea "قد أوافق على هذا لتحقيق أهداف أخرى."
drag, startPoint x: 292, startPoint y: 122, endPoint x: 328, endPoint y: 121, distance: 35.1
click at [328, 128] on textarea "בשום תנאי לא מסכימ/ה לזה لا أوافق على هذا بأي حال من الأحوال." at bounding box center [313, 134] width 40 height 12
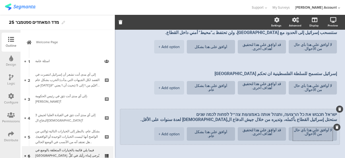
type textarea "لا أوافق على هذا بأي حال من الأحوال."
click at [289, 112] on textarea "ישראל תכבוש את כל הרצועה, ותנהל אותה באמצעות צה״ל לפחות לכמה שנים ستحتل إسرائيل…" at bounding box center [230, 117] width 214 height 11
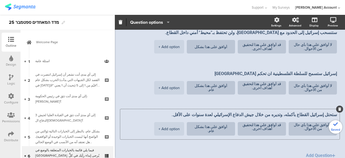
type textarea "ستحتل إسرائيل القطاع بأكمله، وتديره من خلال جيش الدفاع الإسرائيلي لعدة سنوات عل…"
click at [217, 148] on div "حماس ستستمر في السيطرة على غزة لا أوافق على هذا بأي حال من الأحوال. قد أوافق عل…" at bounding box center [230, 53] width 220 height 216
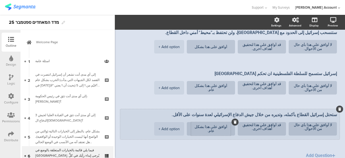
click at [221, 125] on textarea "أوافق على هذا بشكل عام." at bounding box center [211, 129] width 40 height 8
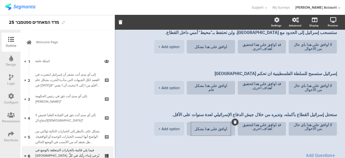
type textarea "أوافق على هذا بشكل عام."
click at [208, 137] on span "حماس ستستمر في السيطرة على غزة لا أوافق على هذا بأي حال من الأحوال. قد أوافق عل…" at bounding box center [230, 47] width 220 height 205
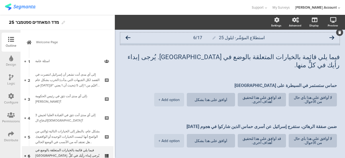
click at [130, 37] on icon at bounding box center [128, 37] width 5 height 5
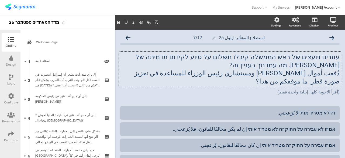
drag, startPoint x: 306, startPoint y: 65, endPoint x: 331, endPoint y: 62, distance: 24.7
click at [331, 62] on div "עוזרים ויועצים של ראש הממשלה קיבלו תשלום על סיוע לקידום תדמיתה של קטאר. מה עמדת…" at bounding box center [230, 69] width 222 height 35
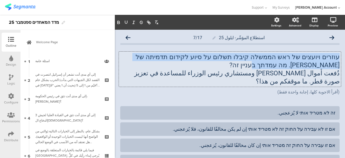
drag, startPoint x: 335, startPoint y: 56, endPoint x: 296, endPoint y: 65, distance: 40.7
click at [296, 65] on p "עוזרים ויועצים של ראש הממשלה קיבלו תשלום על סיוע לקידום תדמיתה של קטאר. מה עמדת…" at bounding box center [230, 61] width 220 height 16
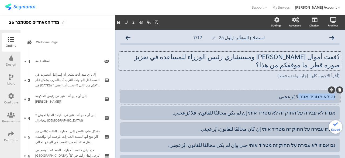
drag, startPoint x: 301, startPoint y: 86, endPoint x: 332, endPoint y: 91, distance: 31.6
click at [332, 91] on div "זה לא מטריד אותי لا يُزعجني." at bounding box center [230, 96] width 220 height 13
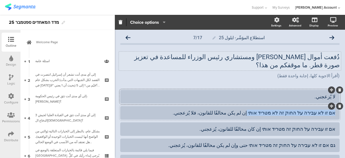
drag, startPoint x: 258, startPoint y: 106, endPoint x: 336, endPoint y: 104, distance: 77.2
click at [336, 106] on div "אם זו לא עבירה על החוק זה לא מטריד אותי إن لم يكن مخالفًا للقانون، فلا يُزعجني." at bounding box center [230, 112] width 220 height 13
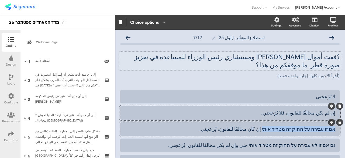
drag, startPoint x: 271, startPoint y: 121, endPoint x: 333, endPoint y: 121, distance: 61.5
click at [333, 122] on div "אם זו עבירה על החוק זה מטריד אותי إن كان مخالفًا للقانون، يُزعجني." at bounding box center [230, 128] width 220 height 13
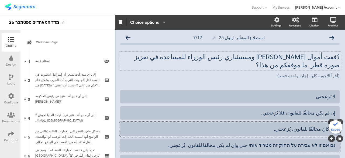
click at [331, 142] on div "גם אם זו לא עבירה על החוק זה מטריד אותי حتى وإن لم يكن مخالفًا للقانون، يُزعجني." at bounding box center [230, 145] width 211 height 6
drag, startPoint x: 331, startPoint y: 137, endPoint x: 263, endPoint y: 143, distance: 68.8
click at [263, 143] on div at bounding box center [230, 144] width 220 height 13
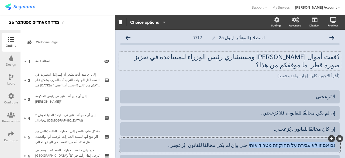
drag, startPoint x: 260, startPoint y: 138, endPoint x: 332, endPoint y: 135, distance: 72.4
click at [332, 138] on div "גם אם זו לא עבירה על החוק זה מטריד אותי حتى وإن لم يكن مخالفًا للقانون، يُزعجني." at bounding box center [230, 144] width 220 height 13
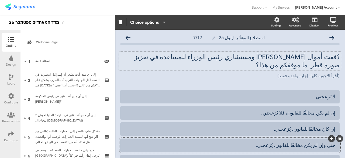
drag, startPoint x: 314, startPoint y: 154, endPoint x: 338, endPoint y: 152, distance: 23.8
click at [338, 152] on div "استطلاع المؤشّر- ايلول 25 7/17 دُفعت أموال لمساعدي ومستشاري رئيس الوزراء للمساع…" at bounding box center [230, 118] width 230 height 176
click at [128, 36] on icon at bounding box center [128, 37] width 5 height 5
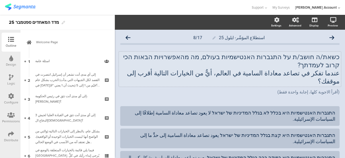
click at [231, 53] on div "כשאת/ה חושב/ת על התגברות האנטישמיות בעולם, מה מהאפשרויות הבאות הכי קרוב לעמדתך?…" at bounding box center [230, 69] width 222 height 35
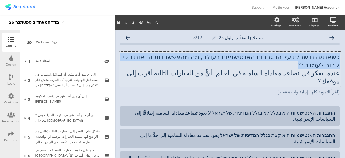
drag, startPoint x: 127, startPoint y: 57, endPoint x: 335, endPoint y: 55, distance: 208.3
click at [335, 55] on p "כשאת/ה חושב/ת על התגברות האנטישמיות בעולם, מה מהאפשרויות הבאות הכי קרוב לעמדתך?" at bounding box center [230, 61] width 220 height 16
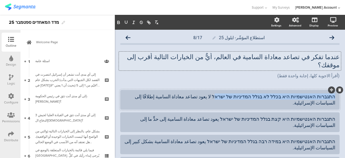
drag, startPoint x: 233, startPoint y: 89, endPoint x: 332, endPoint y: 88, distance: 99.6
click at [332, 90] on div "התגברות האנטישמיות היא בכלל לא בגלל המדיניות של ישראל لا يعود تصاعد معاداة السا…" at bounding box center [230, 100] width 220 height 20
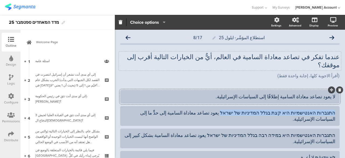
drag, startPoint x: 236, startPoint y: 105, endPoint x: 339, endPoint y: 104, distance: 102.5
click at [339, 104] on div "استطلاع المؤشّر- ايلول 25 8/17 عندما تفكر في تصاعد معاداة السامية في العالم، أي…" at bounding box center [230, 116] width 230 height 172
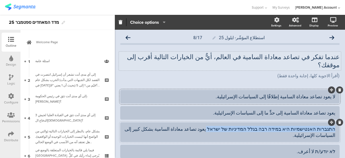
drag, startPoint x: 225, startPoint y: 122, endPoint x: 332, endPoint y: 121, distance: 107.1
click at [332, 122] on div "התגברות האנטישמיות היא במידה רבה בגלל המדיניות של ישראל يعود تصاعد معاداة السام…" at bounding box center [230, 132] width 220 height 20
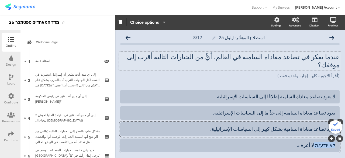
drag, startPoint x: 314, startPoint y: 137, endPoint x: 332, endPoint y: 138, distance: 18.6
click at [332, 138] on div "לא יודע/ת لا أعرف." at bounding box center [230, 144] width 220 height 13
click at [128, 37] on icon at bounding box center [128, 37] width 5 height 5
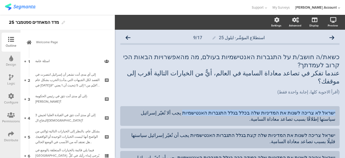
drag, startPoint x: 206, startPoint y: 98, endPoint x: 336, endPoint y: 99, distance: 129.5
click at [336, 99] on div "استطلاع المؤشّر- ايلول 25 9/17 כשאת/ה חושב/ת על התגברות האנטישמיות בעולם, מה מה…" at bounding box center [230, 127] width 230 height 195
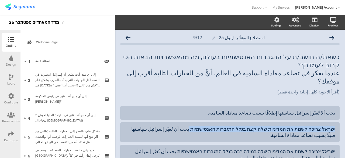
drag, startPoint x: 212, startPoint y: 113, endPoint x: 337, endPoint y: 110, distance: 125.8
click at [337, 110] on div "استطلاع المؤشّر- ايلول 25 9/17 כשאת/ה חושב/ת על התגברות האנטישמיות בעולם, מה מה…" at bounding box center [230, 124] width 230 height 189
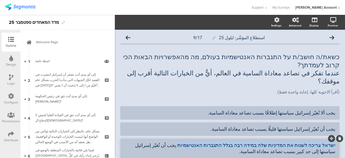
drag, startPoint x: 201, startPoint y: 130, endPoint x: 335, endPoint y: 128, distance: 133.6
click at [335, 138] on div "ישראל צריכה לשנות את המדיניות שלה במידה רבה בגלל התגברות האנטישמיות يجب أن تُغي…" at bounding box center [230, 148] width 220 height 20
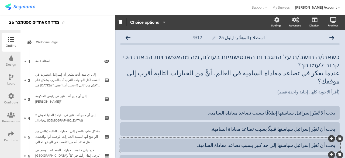
drag, startPoint x: 315, startPoint y: 146, endPoint x: 334, endPoint y: 146, distance: 18.9
click at [334, 155] on div "לא יודע/ת لا أعرف" at bounding box center [230, 161] width 220 height 13
click at [268, 57] on div "כשאת/ה חושב/ת על התגברות האנטישמיות בעולם, מה מהאפשרויות הבאות הכי קרוב לעמדתך?…" at bounding box center [230, 69] width 222 height 35
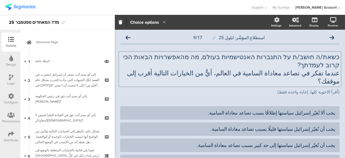
click at [268, 57] on p "כשאת/ה חושב/ת על התגברות האנטישמיות בעולם, מה מהאפשרויות הבאות הכי קרוב לעמדתך?" at bounding box center [230, 61] width 220 height 16
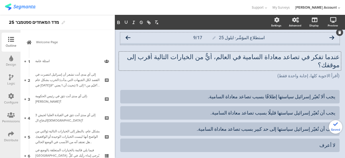
click at [127, 37] on icon at bounding box center [128, 37] width 5 height 5
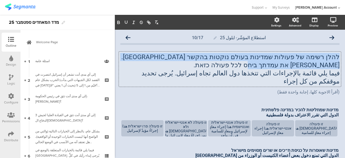
drag, startPoint x: 302, startPoint y: 65, endPoint x: 336, endPoint y: 56, distance: 35.5
click at [336, 56] on div "להלן רשימה של פעולות שמדינות בעולם נוקטות בהקשר לישראל. אנא סמן את עמדתך ביחס ל…" at bounding box center [230, 69] width 222 height 35
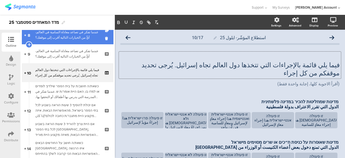
scroll to position [162, 0]
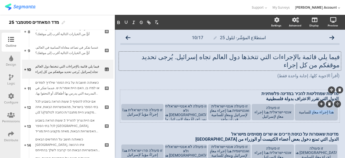
drag, startPoint x: 307, startPoint y: 103, endPoint x: 331, endPoint y: 102, distance: 24.8
click at [331, 110] on div "هذا إجراء معادٍ للسامية" at bounding box center [316, 112] width 41 height 4
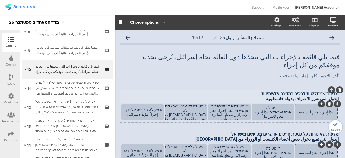
click at [283, 90] on div "מדינות שמחליטות להכיר במדינה פלשתינית الدول التي تقرر الاعتراف بدولة فلسطينية מ…" at bounding box center [230, 96] width 220 height 13
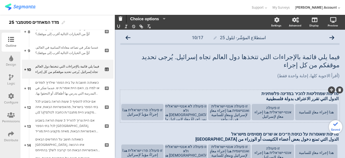
click at [283, 91] on p "מדינות שמחליטות להכיר במדינה פלשתינית" at bounding box center [229, 93] width 217 height 5
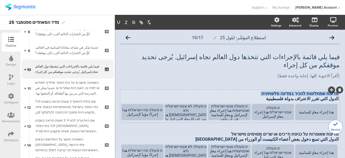
click at [283, 91] on p "מדינות שמחליטות להכיר במדינה פלשתינית" at bounding box center [229, 93] width 217 height 5
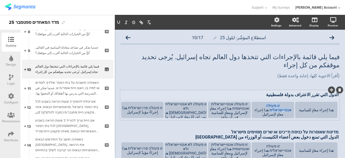
drag, startPoint x: 257, startPoint y: 100, endPoint x: 291, endPoint y: 100, distance: 34.0
click at [291, 102] on section "هذا إجراء معادٍ للسامية זו פעולה אנטי-ישראלית هذا إجراء معادٍ لإسرائيل זו פעולה…" at bounding box center [229, 110] width 217 height 17
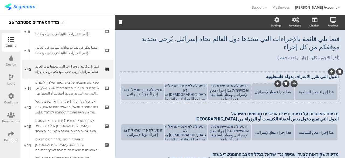
scroll to position [0, 0]
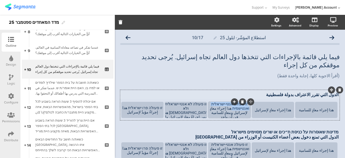
drag, startPoint x: 243, startPoint y: 97, endPoint x: 229, endPoint y: 103, distance: 15.0
click at [229, 103] on div "זו פעולה אנטי-ישראלית ואנטישמית هذا إجراء معادٍ لإسرائيل ومعادٍ للسامية في آنٍ …" at bounding box center [229, 110] width 41 height 17
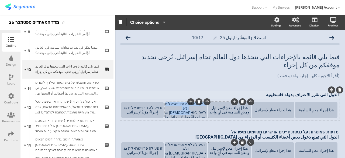
drag, startPoint x: 190, startPoint y: 103, endPoint x: 206, endPoint y: 97, distance: 16.8
click at [206, 102] on div "זו פעולה לא אנטי-ישראלית ולא אנטישמית هذا ليس إجراءً معادٍ لإسرائيل ولا معادٍ ل…" at bounding box center [186, 110] width 42 height 16
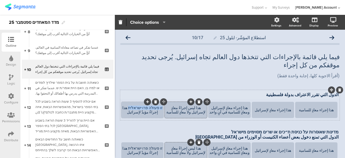
drag, startPoint x: 130, startPoint y: 100, endPoint x: 160, endPoint y: 100, distance: 30.5
click at [160, 105] on div "זו פעולה פרו ישראלית هذا إجراءٌ مؤيدٌ لإسرائيل" at bounding box center [142, 109] width 41 height 9
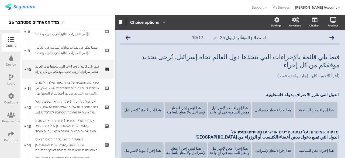
click at [302, 73] on div "فيما يلي قائمة بالإجراءات التي تتخذها دول العالم تجاه إسرائيل. يُرجى تحديد موقف…" at bounding box center [230, 65] width 220 height 37
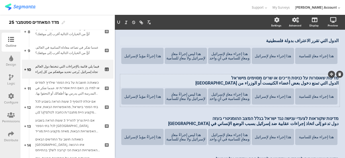
click at [289, 70] on div "الدول التي تقرر الاعتراف بدولة فلسطينية الدول التي تقرر الاعتراف بدولة فلسطينية…" at bounding box center [230, 112] width 220 height 152
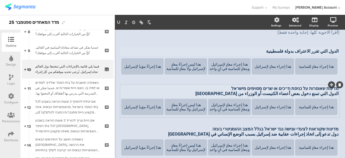
click at [289, 70] on div "الدول التي تقرر الاعتراف بدولة فلسطينية الدول التي تقرر الاعتراف بدولة فلسطينية…" at bounding box center [230, 122] width 220 height 152
click at [252, 81] on div "الدول التي تقرر الاعتراف بدولة فلسطينية الدول التي تقرر الاعتراف بدولة فلسطينية…" at bounding box center [230, 122] width 220 height 152
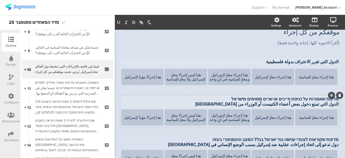
click at [252, 81] on div "الدول التي تقرر الاعتراف بدولة فلسطينية الدول التي تقرر الاعتراف بدولة فلسطينية…" at bounding box center [230, 133] width 220 height 152
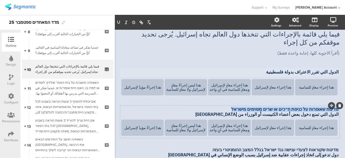
drag, startPoint x: 239, startPoint y: 90, endPoint x: 338, endPoint y: 99, distance: 100.2
click at [338, 105] on div "מדינות שאוסרות על כניסת ח״כים או שרים מסוימים מישראל الدول التي تمنع دخول بعض أ…" at bounding box center [230, 121] width 220 height 32
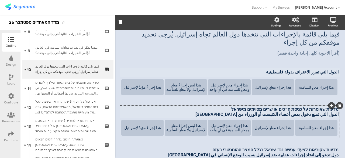
click at [297, 105] on div "מדינות שאוסרות על כניסת ח״כים או שרים מסוימים מישראל الدول التي تمنع دخول بعض أ…" at bounding box center [230, 111] width 220 height 13
click at [297, 107] on p "מדינות שאוסרות על כניסת ח״כים או שרים מסוימים מישראל" at bounding box center [229, 109] width 217 height 5
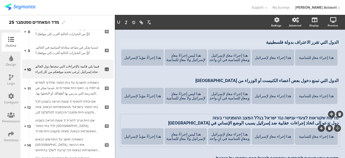
scroll to position [79, 0]
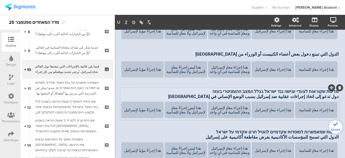
click at [288, 87] on div "מדינות שקוראות לצעדי ענישה נגד ישראל בגלל המצב ההומניטרי בעזה دول تدعو إلى اتخا…" at bounding box center [230, 93] width 220 height 13
click at [288, 89] on p "מדינות שקוראות לצעדי ענישה נגד ישראל בגלל המצב ההומניטרי בעזה" at bounding box center [229, 91] width 217 height 5
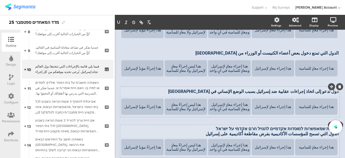
click at [294, 125] on div "מדינות שמאפשרות למוסדות אקדמיים להטיל חרם אקדמי על ישראל الدول التي تسمح للمؤسس…" at bounding box center [230, 131] width 220 height 13
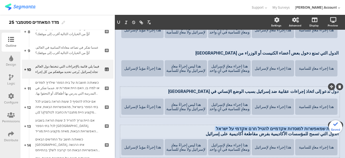
click at [294, 126] on p "מדינות שמאפשרות למוסדות אקדמיים להטיל חרם אקדמי על ישראל" at bounding box center [229, 128] width 217 height 5
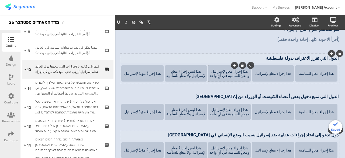
scroll to position [0, 0]
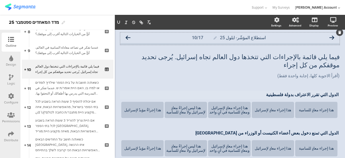
click at [127, 37] on icon at bounding box center [128, 37] width 5 height 5
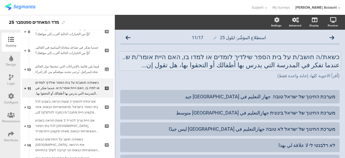
click at [295, 56] on div "כשאת/ה חושב/ת על בית הספר שילדיך לומדים או למדו בו, האם היית אומר/ת ש.. عندما ت…" at bounding box center [230, 61] width 222 height 19
click at [295, 56] on p "כשאת/ה חושב/ת על בית הספר שילדיך לומדים או למדו בו, האם היית אומר/ת ש.." at bounding box center [230, 57] width 220 height 8
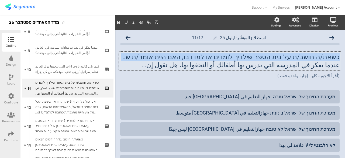
click at [295, 56] on p "כשאת/ה חושב/ת על בית הספר שילדיך לומדים או למדו בו, האם היית אומר/ת ש.." at bounding box center [230, 57] width 220 height 8
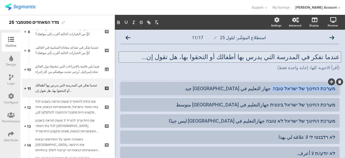
drag, startPoint x: 277, startPoint y: 90, endPoint x: 331, endPoint y: 90, distance: 54.0
click at [331, 90] on div "מערכת החינוך של ישראל טובה جهاز التعليم في إسرائيل جيد" at bounding box center [230, 88] width 220 height 13
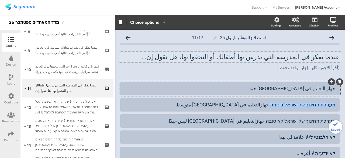
drag, startPoint x: 275, startPoint y: 105, endPoint x: 341, endPoint y: 101, distance: 65.4
click at [341, 101] on div "استطلاع المؤشّر- ايلول 25 11/17 عندما تفكر في المدرسة التي يدرس بها أطفالك أو ا…" at bounding box center [230, 114] width 230 height 168
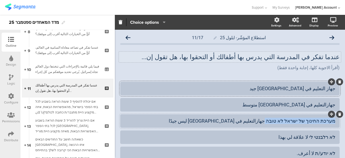
drag, startPoint x: 274, startPoint y: 123, endPoint x: 332, endPoint y: 121, distance: 58.3
click at [332, 121] on div "מערכת החינוך של ישראל לא טובה جهازالتعليم في إسرائيل ليس جيدًا" at bounding box center [230, 120] width 220 height 13
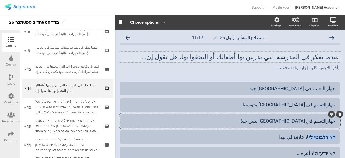
drag, startPoint x: 308, startPoint y: 138, endPoint x: 337, endPoint y: 137, distance: 28.3
click at [337, 137] on div "استطلاع المؤشّر- ايلول 25 11/17 عندما تفكر في المدرسة التي يدرس بها أطفالك أو ا…" at bounding box center [230, 114] width 230 height 168
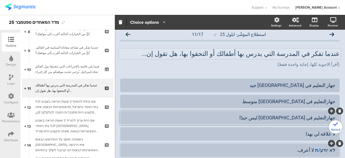
scroll to position [4, 0]
drag, startPoint x: 315, startPoint y: 155, endPoint x: 332, endPoint y: 148, distance: 19.1
click at [332, 148] on div "לא יודע/ת لا أعرف." at bounding box center [230, 149] width 220 height 13
click at [127, 33] on icon at bounding box center [128, 34] width 5 height 5
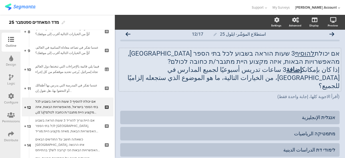
click at [255, 66] on div "אם יכולת להוסיף 3 שעות הוראה בשבוע לכל בתי הספר בישראל, מהאפשרויות הבאות, איזה …" at bounding box center [230, 69] width 222 height 43
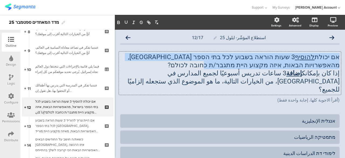
drag, startPoint x: 262, startPoint y: 64, endPoint x: 336, endPoint y: 56, distance: 74.4
click at [336, 56] on div "אם יכולת להוסיף 3 שעות הוראה בשבוע לכל בתי הספר בישראל, מהאפשרויות הבאות, איזה …" at bounding box center [230, 73] width 222 height 43
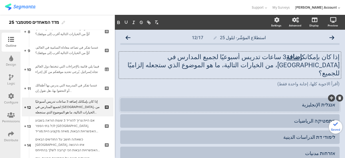
click at [326, 101] on div "אנגלית الإنجليزية" at bounding box center [230, 104] width 211 height 6
click at [325, 118] on div "מתמטיקה الرياضيات" at bounding box center [230, 121] width 211 height 6
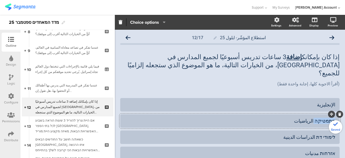
click at [325, 118] on div "מתמטיקה الرياضيات" at bounding box center [230, 121] width 211 height 6
click at [328, 134] on div "לימודי דת الدراسات الدينية" at bounding box center [230, 137] width 211 height 6
drag, startPoint x: 328, startPoint y: 130, endPoint x: 326, endPoint y: 138, distance: 7.9
click at [333, 130] on div "דת الدراسات الدينية" at bounding box center [230, 136] width 220 height 13
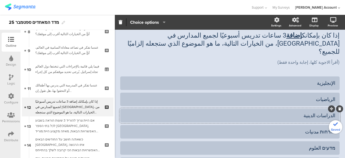
scroll to position [54, 0]
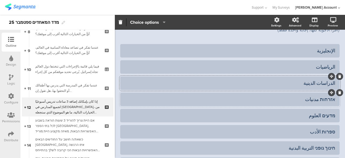
click at [326, 96] on div "אזרחות مدنيات" at bounding box center [230, 99] width 211 height 6
click at [328, 112] on div "מדעים العلوم" at bounding box center [230, 115] width 211 height 6
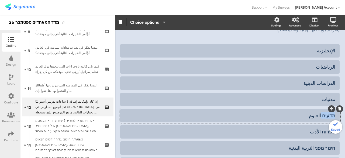
click at [328, 112] on div "מדעים العلوم" at bounding box center [230, 115] width 211 height 6
click at [326, 128] on div "ספרות الأدب" at bounding box center [230, 131] width 211 height 6
click at [327, 145] on div "חינוך גופני التربية البدنية" at bounding box center [230, 148] width 211 height 6
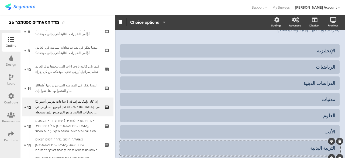
scroll to position [96, 0]
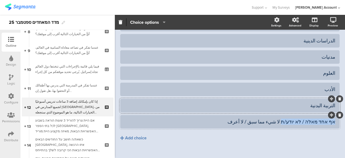
drag, startPoint x: 288, startPoint y: 114, endPoint x: 335, endPoint y: 111, distance: 46.5
click at [335, 115] on div "אף אחד מאלה / לא יודע/ת لا شيء مما سبق / لا أعرف" at bounding box center [230, 121] width 220 height 13
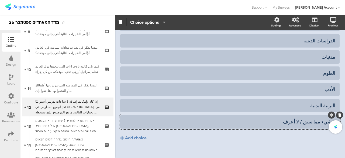
scroll to position [0, 0]
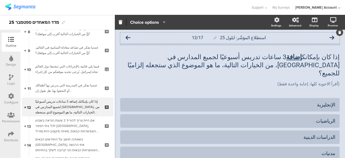
click at [128, 36] on icon at bounding box center [128, 37] width 5 height 5
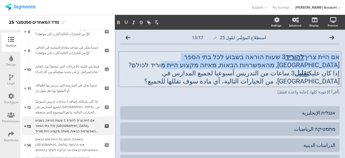
drag, startPoint x: 273, startPoint y: 63, endPoint x: 337, endPoint y: 57, distance: 64.2
click at [337, 57] on div "אם היית צריך להוריד 3 שעות הוראה בשבוע לכל בתי הספר בישראל, מהאפשרויות הבאות, מ…" at bounding box center [230, 69] width 222 height 35
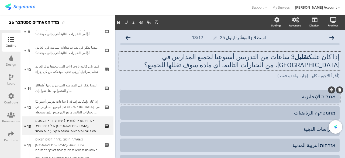
click at [325, 96] on div "אנגלית الإنجليزية" at bounding box center [230, 96] width 211 height 6
click at [327, 112] on div "מתמטיקה الرياضيات" at bounding box center [230, 113] width 211 height 6
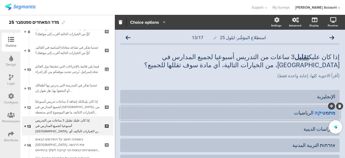
click at [327, 112] on div "מתמטיקה الرياضيات" at bounding box center [230, 113] width 211 height 6
click at [328, 129] on div "الدراسات الدينية" at bounding box center [230, 129] width 211 height 6
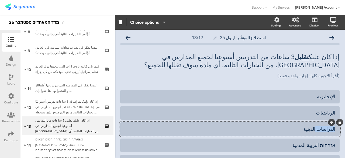
click at [328, 129] on div "الدراسات الدينية" at bounding box center [230, 129] width 211 height 6
click at [325, 134] on div at bounding box center [230, 128] width 220 height 13
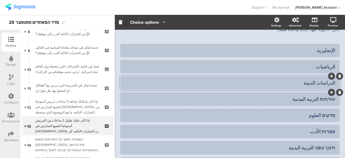
scroll to position [27, 0]
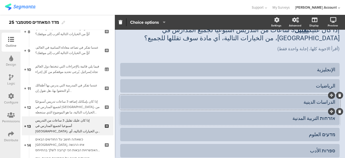
click at [326, 117] on div "אזרחות التربية المدنية" at bounding box center [230, 118] width 211 height 6
click at [326, 136] on div "מדעים العلوم" at bounding box center [230, 134] width 211 height 6
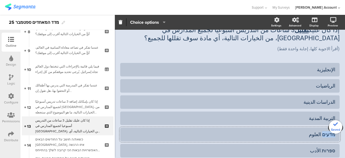
click at [326, 136] on div "מדעים العلوم" at bounding box center [230, 134] width 211 height 6
click at [329, 151] on div "ספרות الأدب" at bounding box center [230, 150] width 211 height 6
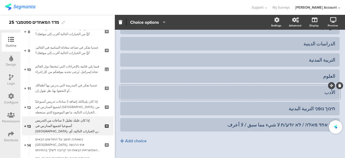
scroll to position [96, 0]
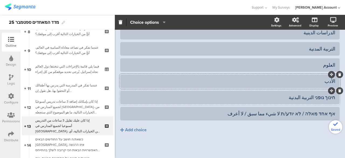
click at [318, 96] on div "חינוך גופני التربية البدنية" at bounding box center [230, 97] width 211 height 6
click at [331, 96] on div at bounding box center [230, 97] width 220 height 13
click at [328, 98] on div "חינוך التربية البدنية" at bounding box center [230, 97] width 211 height 6
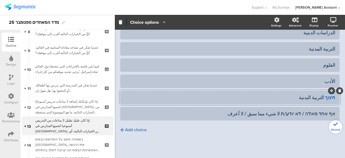
click at [328, 98] on div "חינוך التربية البدنية" at bounding box center [230, 97] width 211 height 6
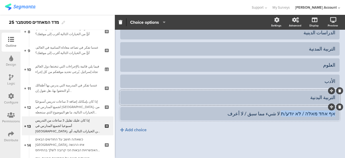
drag, startPoint x: 287, startPoint y: 114, endPoint x: 336, endPoint y: 110, distance: 48.5
click at [336, 110] on div "אף אחד מאלה / לא יודע/ת لا شيء مما سبق / لا أعرف" at bounding box center [230, 113] width 220 height 13
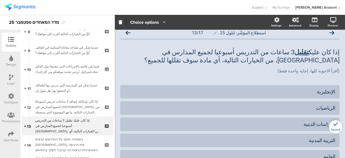
scroll to position [0, 0]
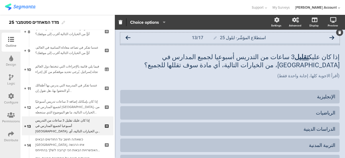
click at [128, 36] on icon at bounding box center [128, 37] width 5 height 5
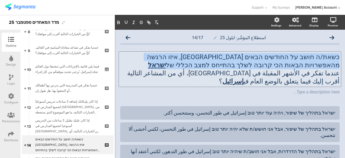
drag, startPoint x: 257, startPoint y: 66, endPoint x: 336, endPoint y: 59, distance: 79.1
click at [336, 59] on div "כשאת/ה חושב על החודשים הבאים בישראל, איזו הרגשה מהאפשרויות הבאות הכי קרובה לשלך…" at bounding box center [230, 69] width 222 height 35
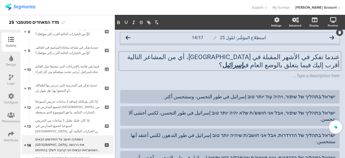
click at [128, 36] on icon at bounding box center [128, 37] width 5 height 5
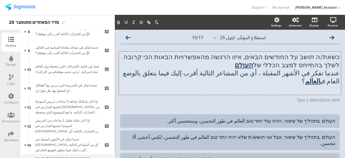
drag, startPoint x: 281, startPoint y: 68, endPoint x: 330, endPoint y: 63, distance: 49.1
click at [330, 63] on div "כשאת/ה חושב על החודשים הבאים, איזו הרגשה מהאפשרויות הבאות הכי קרובה לשלך בהתייח…" at bounding box center [230, 73] width 222 height 43
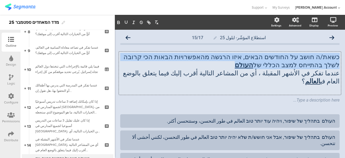
drag, startPoint x: 335, startPoint y: 56, endPoint x: 274, endPoint y: 65, distance: 61.4
click at [274, 65] on p "כשאת/ה חושב על החודשים הבאים, איזו הרגשה מהאפשרויות הבאות הכי קרובה לשלך בהתייח…" at bounding box center [230, 61] width 220 height 16
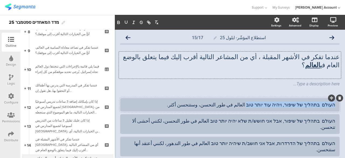
drag, startPoint x: 255, startPoint y: 97, endPoint x: 337, endPoint y: 92, distance: 82.4
click at [337, 98] on div "העולם בתהליך של שיפור, ויהיה עוד יותר טוב العالم في طور التحسن، وستتحسن أكثر." at bounding box center [230, 104] width 220 height 13
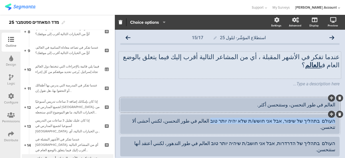
drag, startPoint x: 225, startPoint y: 113, endPoint x: 336, endPoint y: 107, distance: 110.5
click at [336, 114] on div "העולם בתהליך של שיפור, אבל אני חושש/ת שלא יהיה יותר טוב العالم في طور التحسن، ل…" at bounding box center [230, 124] width 220 height 20
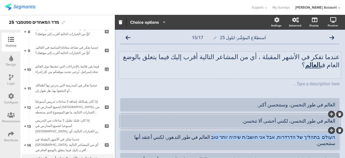
drag, startPoint x: 228, startPoint y: 130, endPoint x: 339, endPoint y: 123, distance: 110.8
click at [339, 130] on div "העולם בתהליך של הדרדרות, אבל אני חושב/ת שיהיה יותר טוב العالم في طور التدهور، ل…" at bounding box center [230, 140] width 220 height 20
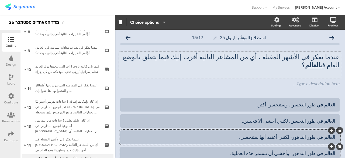
drag, startPoint x: 225, startPoint y: 147, endPoint x: 318, endPoint y: 145, distance: 92.3
click at [333, 147] on div "العالم في طور التدهور، وأخشى أن تستمر هذه العملية." at bounding box center [230, 153] width 220 height 13
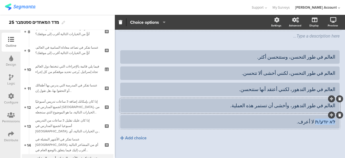
drag, startPoint x: 314, startPoint y: 115, endPoint x: 334, endPoint y: 114, distance: 19.7
click at [334, 115] on div "לא יודע/ת لا أعرف." at bounding box center [230, 121] width 220 height 13
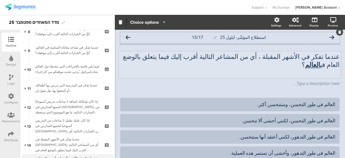
scroll to position [0, 0]
click at [129, 36] on icon at bounding box center [128, 37] width 5 height 5
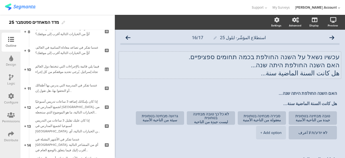
click at [249, 64] on div "עכשיו נשאל על השנה החולפת בכמה תחומים ספציפיים. האם השנה החולפת היתה שנה... هل …" at bounding box center [230, 65] width 222 height 27
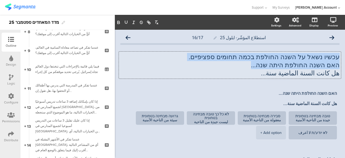
drag, startPoint x: 249, startPoint y: 64, endPoint x: 336, endPoint y: 57, distance: 87.4
click at [336, 57] on div "עכשיו נשאל על השנה החולפת בכמה תחומים ספציפיים. האם השנה החולפת היתה שנה... هل …" at bounding box center [230, 65] width 222 height 27
click at [315, 61] on p "האם השנה החולפת היתה שנה..." at bounding box center [230, 65] width 220 height 8
drag, startPoint x: 335, startPoint y: 57, endPoint x: 259, endPoint y: 68, distance: 76.2
click at [259, 68] on div "עכשיו נשאל על השנה החולפת בכמה תחומים ספציפיים. האם השנה החולפת היתה שנה... هل …" at bounding box center [230, 65] width 220 height 24
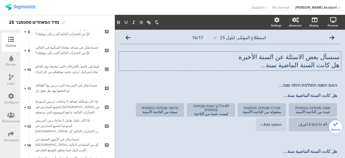
click at [252, 72] on div "سنسأل بعض الاسئلة عن السنة الأخيرة هل كانت السنة الماضية سنة... سنسأل بعض الاسئ…" at bounding box center [230, 60] width 220 height 27
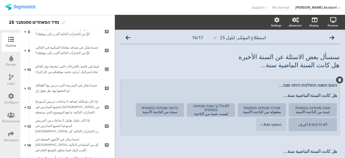
click at [291, 86] on textarea "האם השנה החולפת היתה שנה... هل كانت السنة الماضية سنة..." at bounding box center [230, 91] width 214 height 16
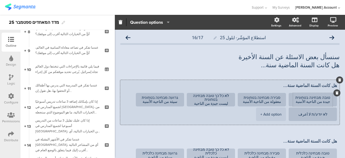
type textarea "هل كانت السنة الماضية سنة..."
drag, startPoint x: 294, startPoint y: 98, endPoint x: 326, endPoint y: 96, distance: 32.4
click at [326, 96] on textarea "טובה מבחינה בטחונית جيدة من الناحية الأمنية" at bounding box center [313, 100] width 40 height 8
type textarea "جيدة من الناحية الأمنية"
drag, startPoint x: 277, startPoint y: 98, endPoint x: 245, endPoint y: 97, distance: 32.1
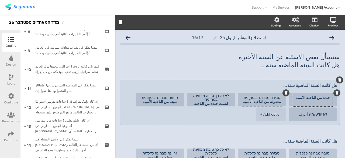
click at [245, 97] on textarea "סבירה מבחינה בטחונית معقولة من الناحية الأمنية" at bounding box center [262, 100] width 40 height 8
type textarea "معقولة من الناحية الأمنية"
drag, startPoint x: 226, startPoint y: 96, endPoint x: 202, endPoint y: 98, distance: 24.4
click at [202, 98] on textarea "לא כל כך טובה מבחינה בטחונית ليست جيدة من الناحية الأمنية" at bounding box center [211, 100] width 40 height 12
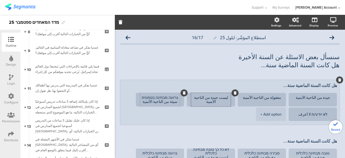
type textarea "ليست جيدة من الناحية الأمنية"
drag, startPoint x: 179, startPoint y: 97, endPoint x: 145, endPoint y: 97, distance: 33.7
click at [145, 97] on textarea "גרועה מבחינה בטחונית سيئة من الناحية الأمنية" at bounding box center [160, 100] width 40 height 8
type textarea "سيئة من الناحية الأمنية"
click at [220, 96] on textarea "ليست جيدة من الناحية الأمنية" at bounding box center [211, 100] width 40 height 8
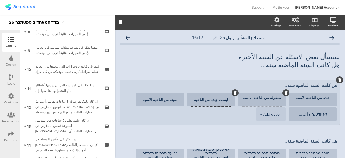
type textarea "ليست جيدة من الناحية الأمنية"
click at [277, 97] on textarea "معقولة من الناحية الأمنية" at bounding box center [262, 100] width 40 height 8
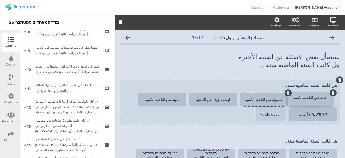
type textarea "معقولة من الناحية الأمنية"
click at [309, 96] on textarea "جيدة من الناحية الأمنية" at bounding box center [313, 100] width 40 height 8
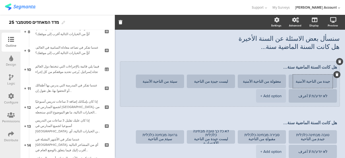
scroll to position [27, 0]
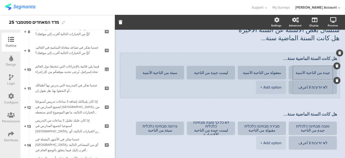
type textarea "جيدة من الناحية الأمنية"
drag, startPoint x: 309, startPoint y: 88, endPoint x: 324, endPoint y: 86, distance: 14.9
click at [324, 86] on textarea "לא יודע/ת لا أعرف" at bounding box center [313, 87] width 40 height 4
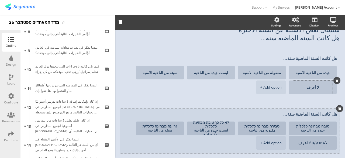
scroll to position [54, 0]
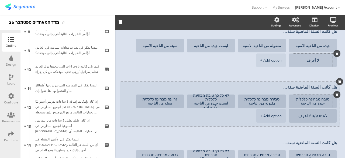
type textarea "لا أعرف"
drag, startPoint x: 296, startPoint y: 99, endPoint x: 323, endPoint y: 97, distance: 26.5
click at [323, 97] on textarea "جيدة من الناحية الأقتصادية" at bounding box center [313, 101] width 40 height 8
type textarea "جيدة من الناحية الأقتصادية"
click at [266, 98] on textarea "סבירה מבחינה כלכלית مقبولة من الناحية الأقتصادية" at bounding box center [262, 101] width 40 height 8
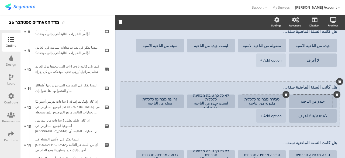
click at [266, 98] on textarea "סבירה מבחינה כלכלית مقبولة من الناحية الأقتصادية" at bounding box center [262, 101] width 40 height 8
type textarea "مقبولة من الناحية الأقتصادية"
click at [220, 96] on textarea "לא כל כך טובה מבחינה כלכלית ليست جيدة من الناحية الأقتصادية" at bounding box center [211, 101] width 40 height 16
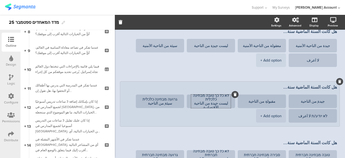
click at [220, 96] on textarea "לא כל כך טובה מבחינה כלכלית ليست جيدة من الناحية الأقتصادية" at bounding box center [211, 101] width 40 height 16
type textarea "ليست جيدة من الناحية الأقتصادية"
click at [173, 99] on textarea "גרועה מבחינה כלכלית سيئة من الناحية الأقتصادية" at bounding box center [160, 101] width 40 height 8
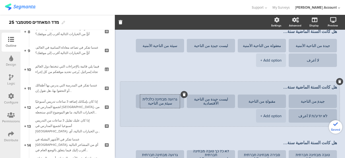
click at [173, 99] on textarea "גרועה מבחינה כלכלית سيئة من الناحية الأقتصادية" at bounding box center [160, 101] width 40 height 8
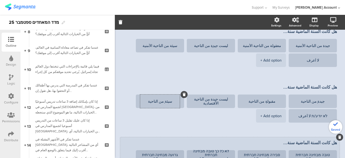
scroll to position [108, 0]
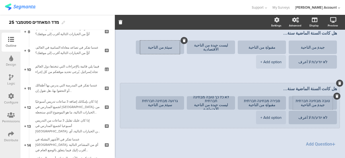
type textarea "سيئة من الناحية الأقتصادية"
click at [309, 100] on textarea "טובה מבחינה חברתית جيدة من الناحية الأجتماعية" at bounding box center [313, 103] width 40 height 8
type textarea "جيدة من الناحية الأجتماعية"
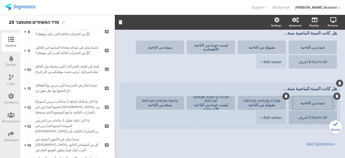
click at [268, 101] on textarea "סבירה מבחינה חברתית مقبولة من الناحية الأجتماعية" at bounding box center [262, 103] width 40 height 8
type textarea "مقبولة من الناحية الأجتماعية"
click at [216, 100] on textarea "לא כל כך טובה מבחינה חברתית ليست جيدة من الناحية الأجتماعية" at bounding box center [211, 103] width 40 height 16
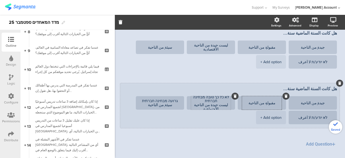
click at [216, 100] on textarea "לא כל כך טובה מבחינה חברתית ليست جيدة من الناحية الأجتماعية" at bounding box center [211, 103] width 40 height 16
type textarea "ليست جيدة من الناحية الأجتماعية"
click at [172, 100] on textarea "גרועה מבחינה חברתית سيئة من الناحية الأجتماعية" at bounding box center [160, 103] width 40 height 8
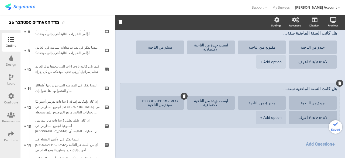
click at [172, 100] on textarea "גרועה מבחינה חברתית سيئة من الناحية الأجتماعية" at bounding box center [160, 103] width 40 height 8
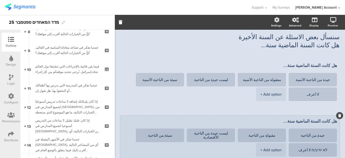
scroll to position [0, 0]
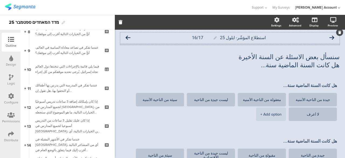
type textarea "سيئة من الناحية الأجتماعية"
click at [128, 38] on icon at bounding box center [128, 37] width 5 height 5
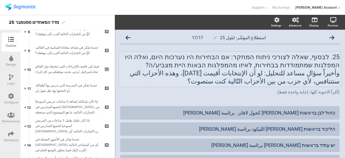
click at [268, 62] on div "25. לבסוף, שאלה לצורכי ניתוח המחקר: אם הבחירות היו נערכות היום, ואלה היו המפלגו…" at bounding box center [230, 69] width 222 height 35
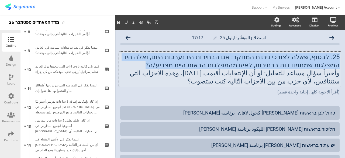
drag, startPoint x: 199, startPoint y: 67, endPoint x: 335, endPoint y: 55, distance: 136.2
click at [335, 55] on p "25. לבסוף, שאלה לצורכי ניתוח המחקר: אם הבחירות היו נערכות היום, ואלה היו המפלגו…" at bounding box center [230, 61] width 220 height 16
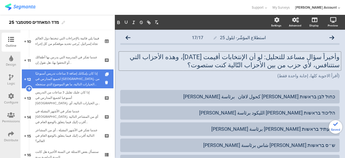
scroll to position [283, 0]
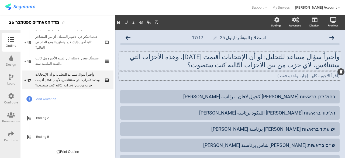
click at [225, 77] on div "(أقرأ الاجوبة كلها، إجابة واحدة فقط) (أقرأ الاجوبة كلها، إجابة واحدة فقط) (أقرأ…" at bounding box center [230, 76] width 222 height 9
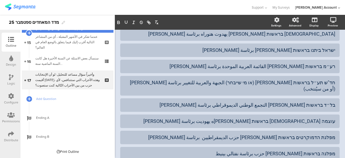
scroll to position [162, 0]
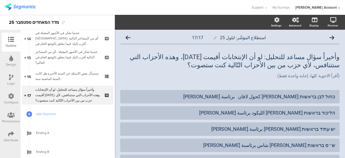
scroll to position [269, 0]
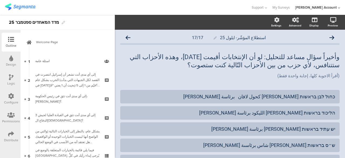
scroll to position [269, 0]
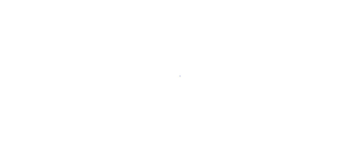
click at [7, 54] on div at bounding box center [172, 79] width 345 height 158
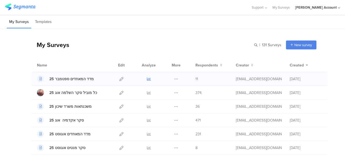
click at [147, 80] on icon at bounding box center [149, 79] width 4 height 4
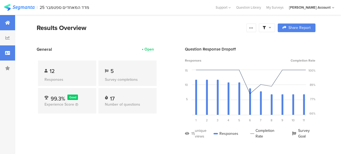
click at [8, 52] on icon at bounding box center [7, 53] width 5 height 4
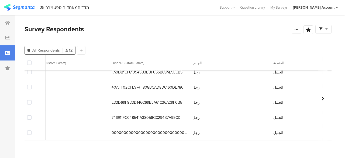
scroll to position [115, 0]
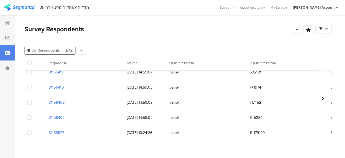
click at [29, 130] on span at bounding box center [29, 132] width 4 height 4
click at [32, 130] on input "checkbox" at bounding box center [32, 130] width 0 height 0
click at [92, 64] on span "Delete" at bounding box center [92, 63] width 11 height 4
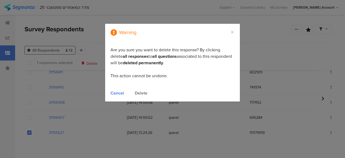
click at [141, 93] on div "Delete" at bounding box center [141, 93] width 13 height 6
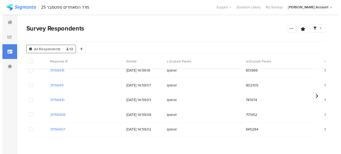
scroll to position [100, 0]
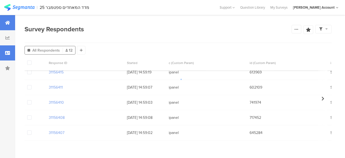
click at [5, 19] on div at bounding box center [7, 22] width 15 height 15
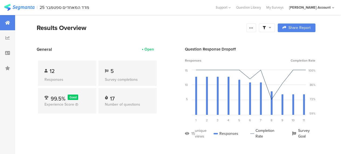
click at [271, 27] on icon at bounding box center [270, 28] width 2 height 4
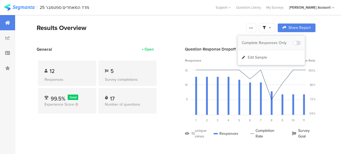
click at [273, 42] on div "Complete Responses Only" at bounding box center [267, 42] width 51 height 5
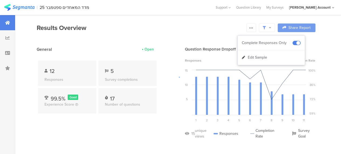
click at [158, 36] on div at bounding box center [170, 77] width 341 height 154
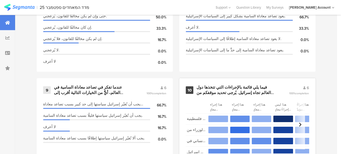
scroll to position [13, 0]
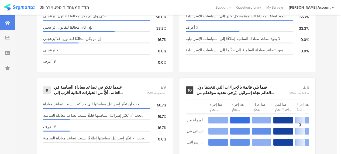
click at [216, 91] on div "فيما يلي قائمة بالإجراءات التي تتخذها دول العالم تجاه إسرائيل. يُرجى تحديد موقف…" at bounding box center [237, 90] width 80 height 11
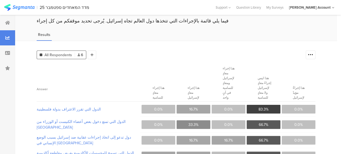
scroll to position [39, 0]
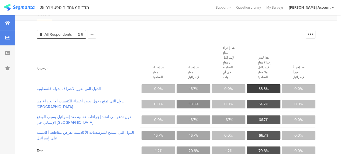
click at [7, 22] on icon at bounding box center [7, 23] width 5 height 4
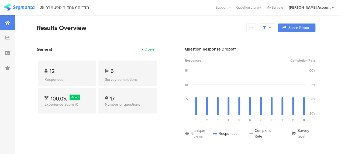
click at [118, 40] on section "Results Overview Confidence Level 95 % Preview survey Edit survey Export Result…" at bounding box center [176, 34] width 322 height 23
click at [168, 25] on div "Results Overview" at bounding box center [140, 28] width 207 height 10
